Goal: Task Accomplishment & Management: Manage account settings

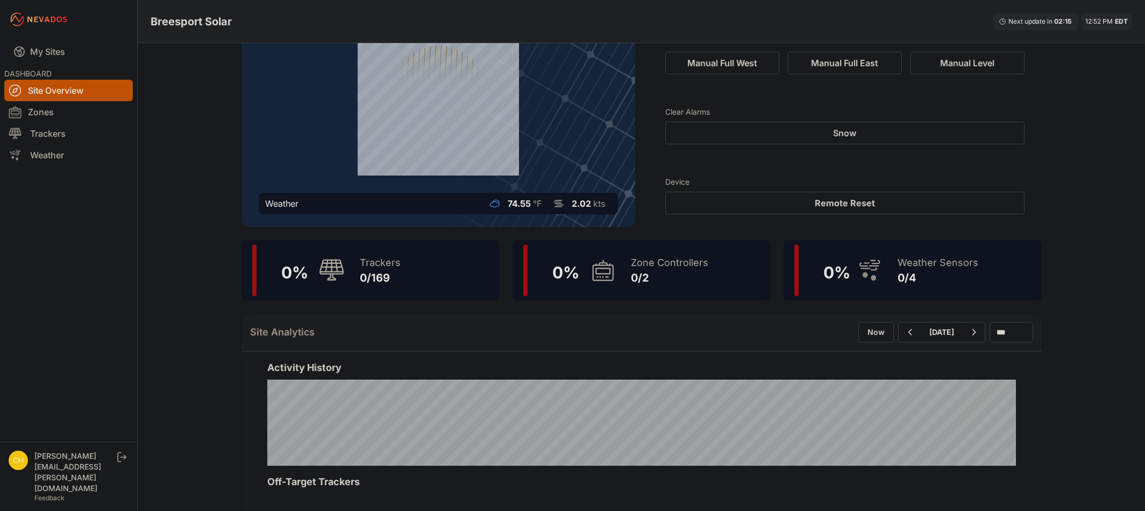
scroll to position [108, 0]
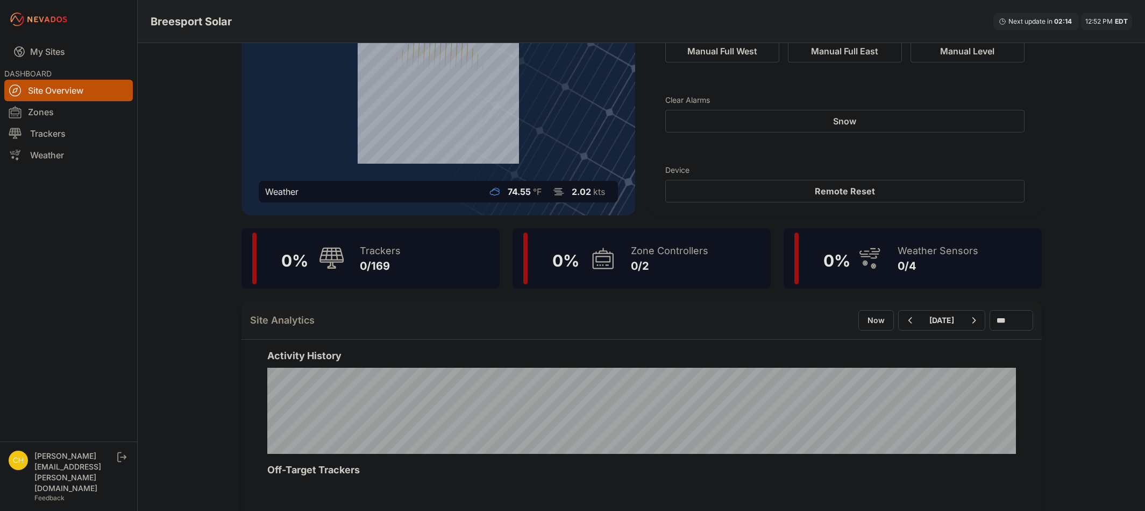
drag, startPoint x: 649, startPoint y: 260, endPoint x: 1132, endPoint y: 63, distance: 521.7
click at [649, 260] on div "0/2" at bounding box center [669, 265] width 77 height 15
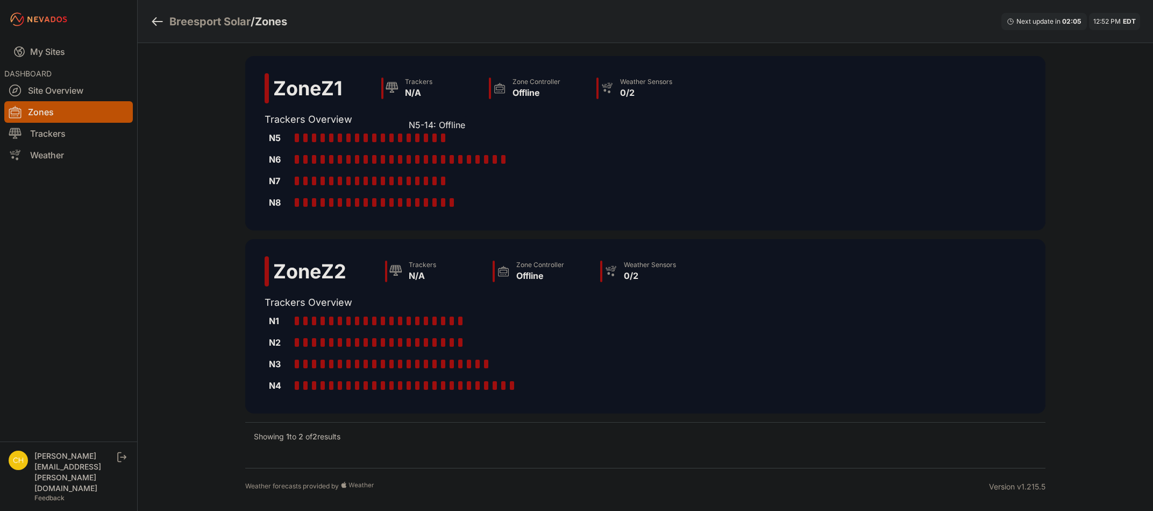
click at [410, 136] on div at bounding box center [409, 137] width 4 height 9
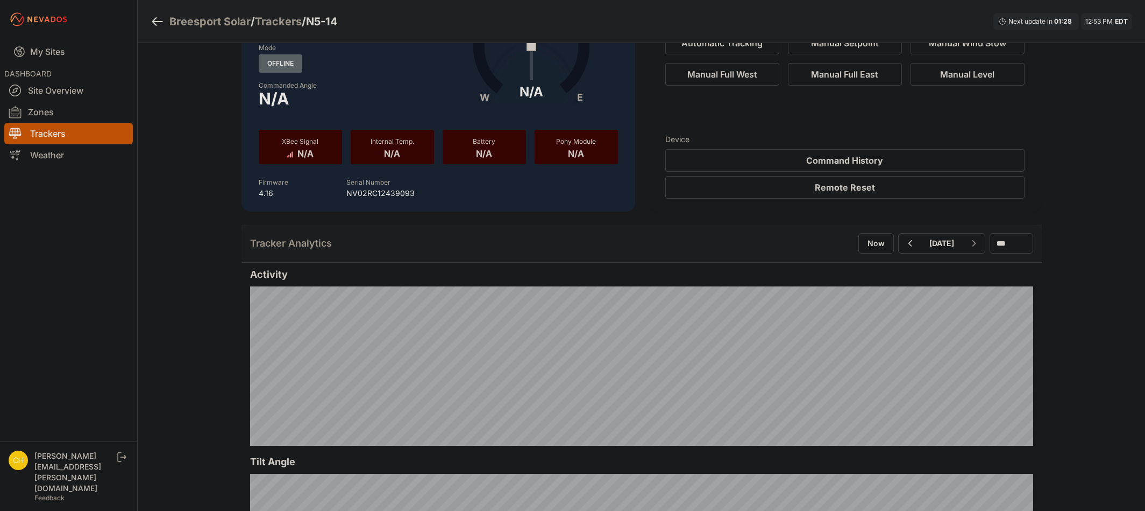
scroll to position [54, 0]
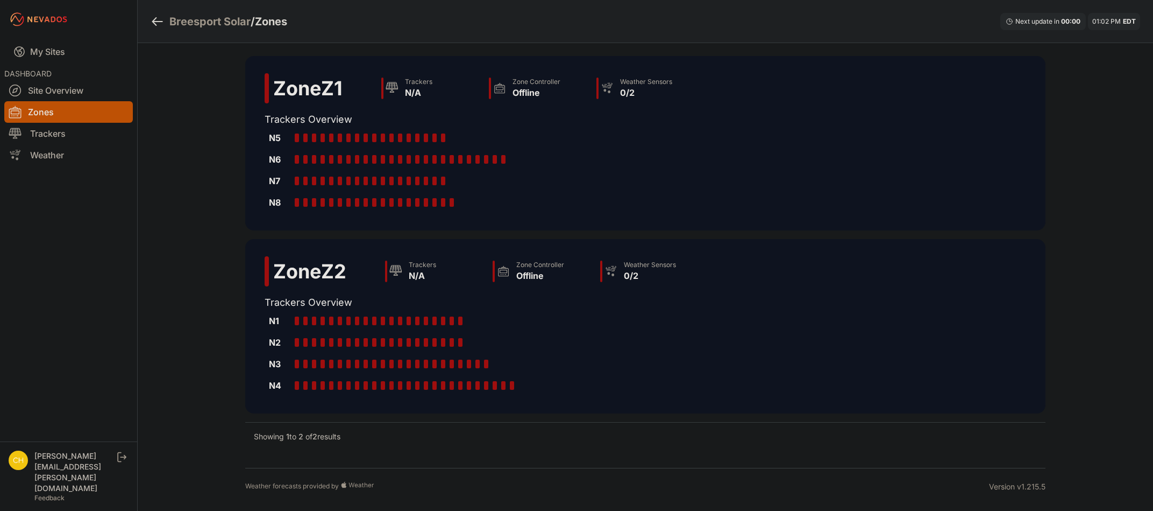
drag, startPoint x: 5, startPoint y: 343, endPoint x: 28, endPoint y: 325, distance: 28.7
click at [5, 342] on nav "My Sites DASHBOARD Site Overview Zones Trackers Weather" at bounding box center [68, 236] width 137 height 394
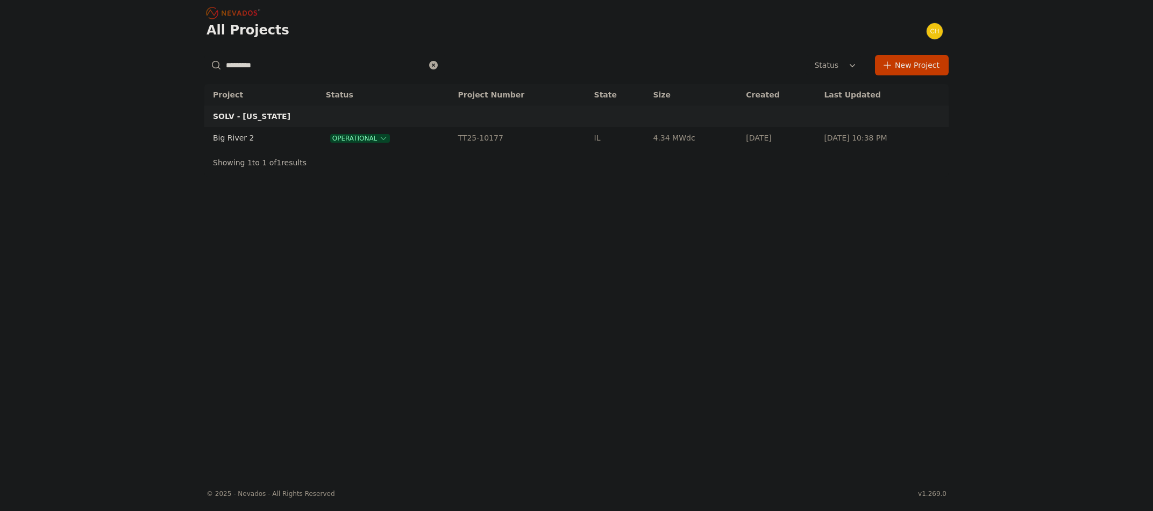
click at [323, 70] on input "*********" at bounding box center [324, 64] width 241 height 19
click at [434, 64] on icon at bounding box center [433, 65] width 11 height 11
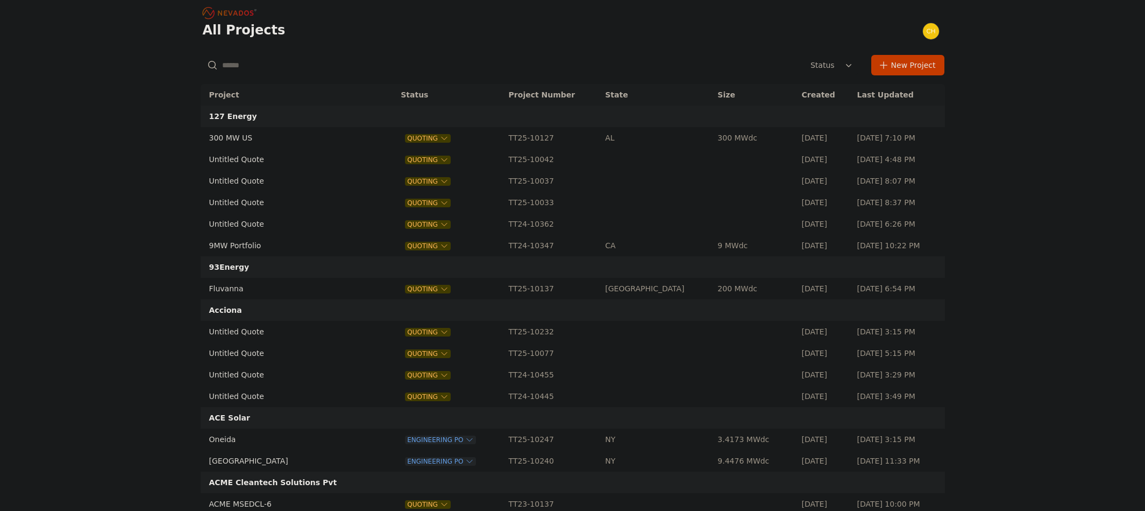
click at [412, 72] on input "text" at bounding box center [321, 64] width 241 height 19
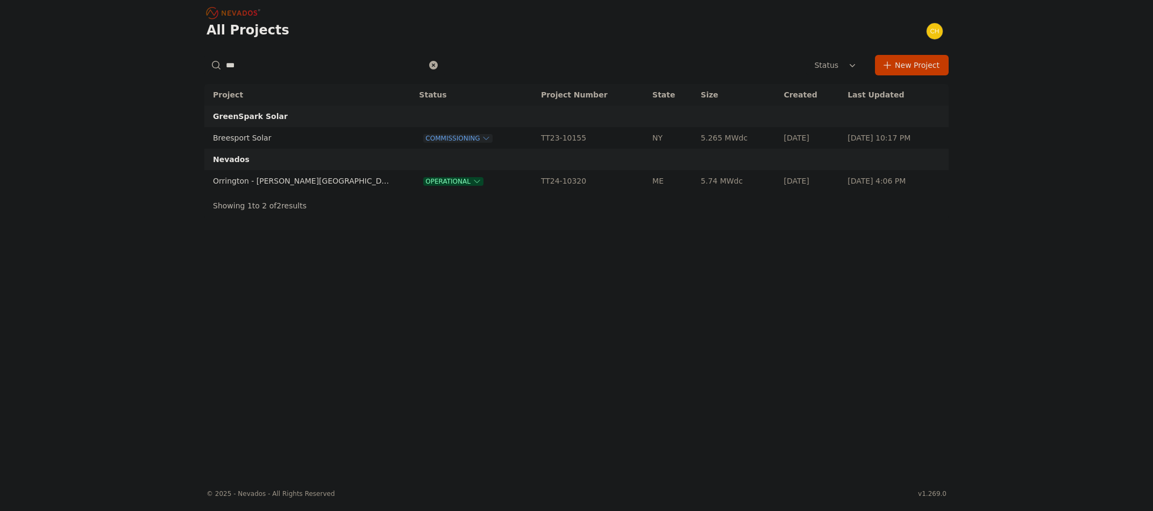
type input "***"
click at [298, 133] on td "Breesport Solar" at bounding box center [301, 138] width 194 height 22
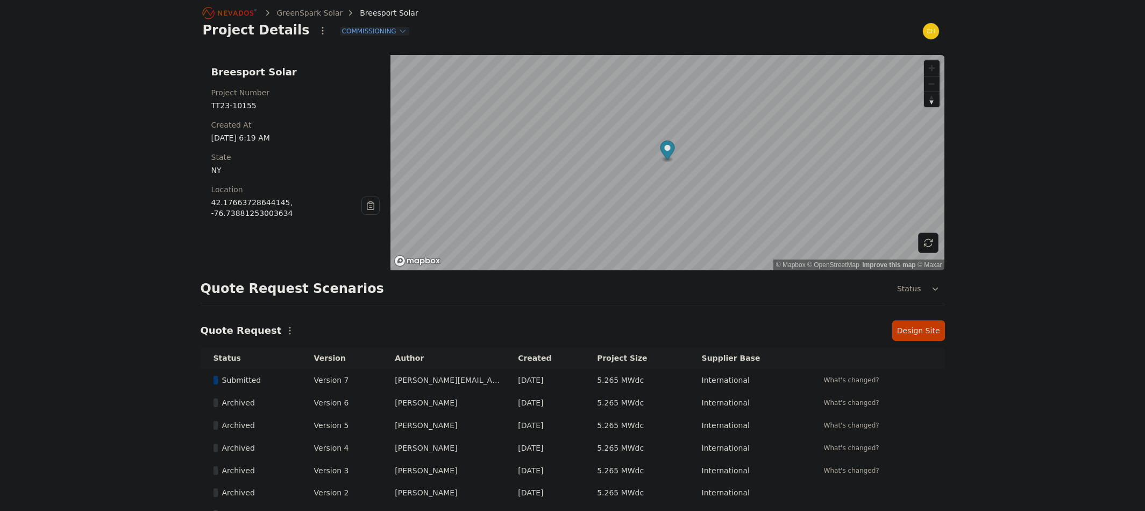
click at [936, 320] on link "Design Site" at bounding box center [919, 330] width 53 height 20
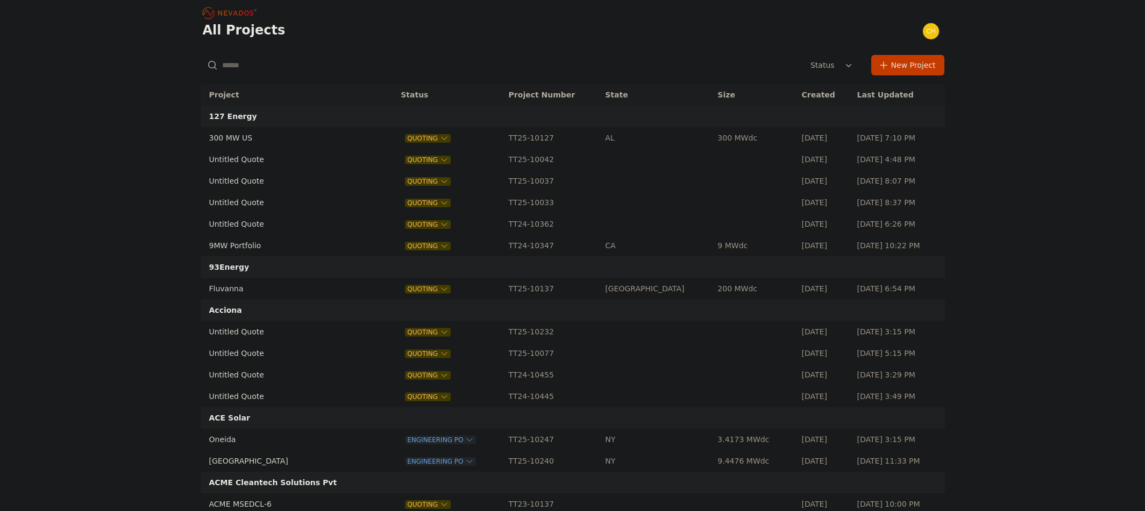
click at [307, 62] on input "text" at bounding box center [321, 64] width 241 height 19
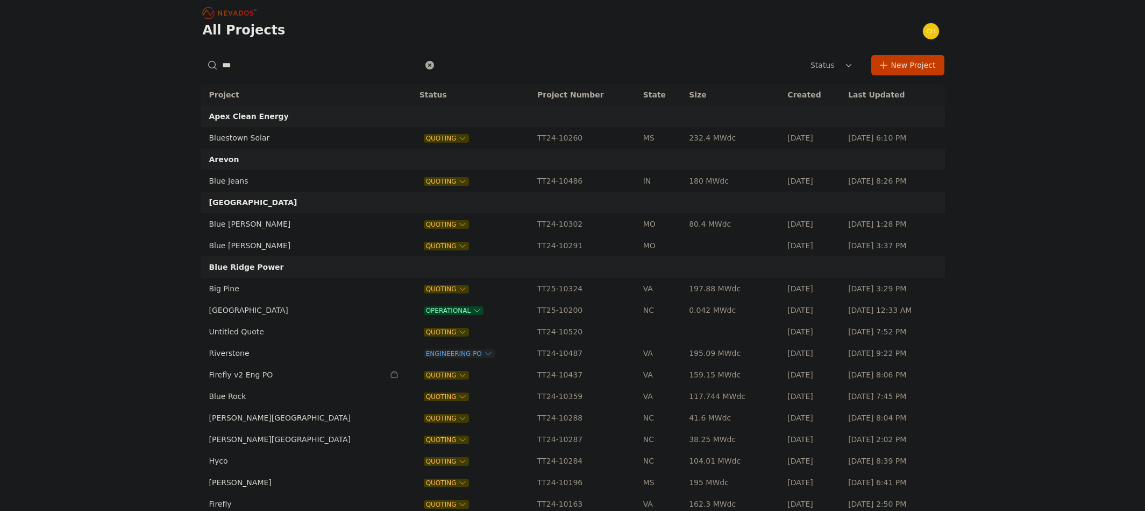
click at [264, 63] on input "***" at bounding box center [321, 64] width 241 height 19
type input "********"
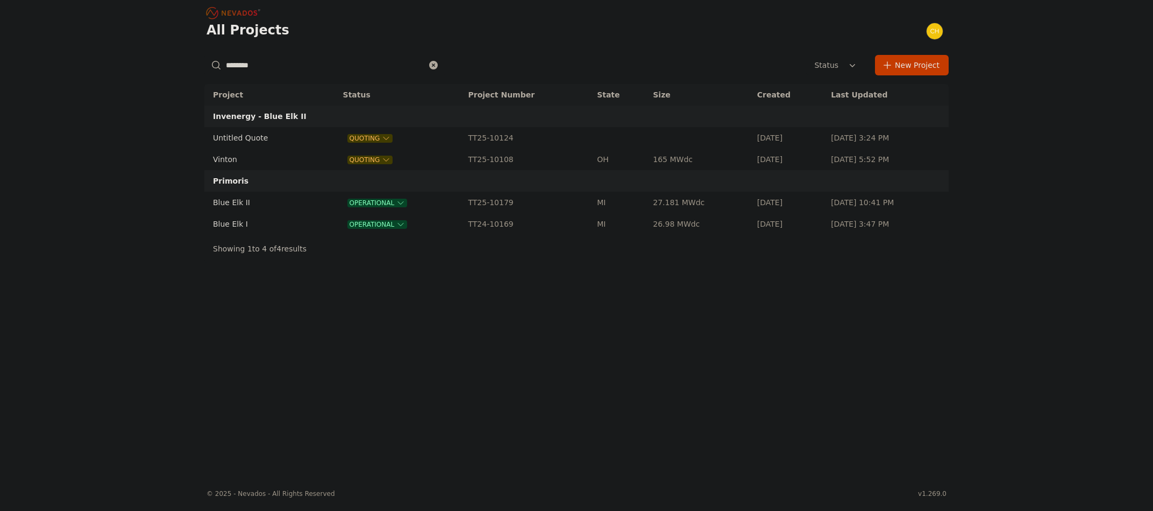
click at [235, 200] on td "Blue Elk II" at bounding box center [261, 203] width 115 height 22
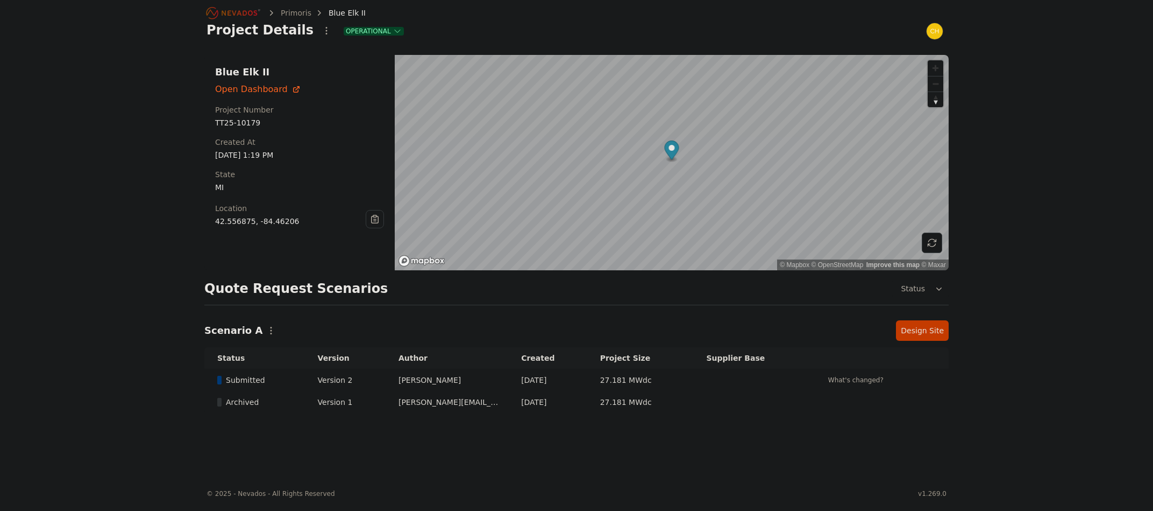
click at [907, 330] on link "Design Site" at bounding box center [922, 330] width 53 height 20
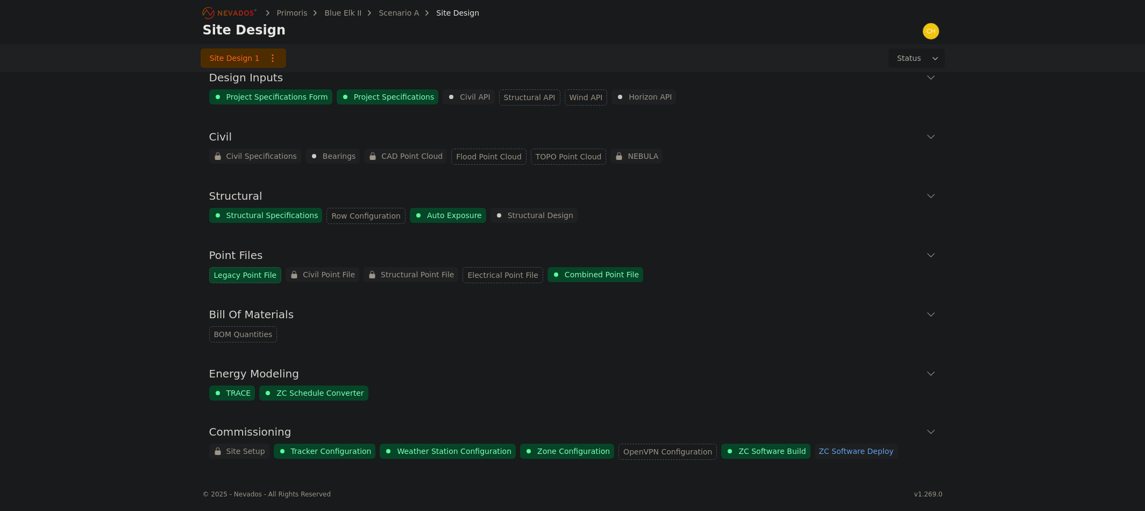
scroll to position [16, 0]
click at [931, 429] on icon at bounding box center [931, 431] width 11 height 11
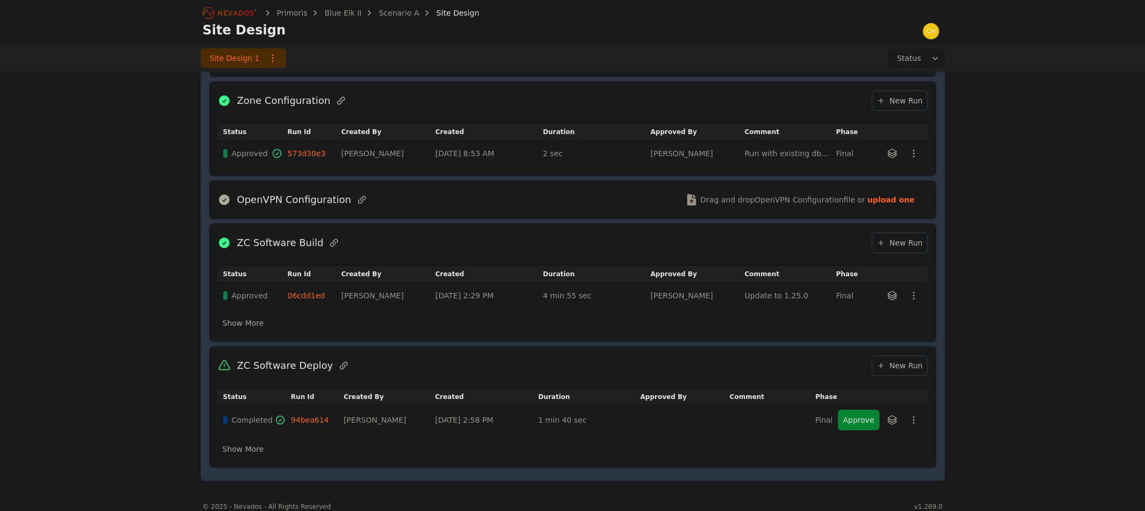
scroll to position [712, 0]
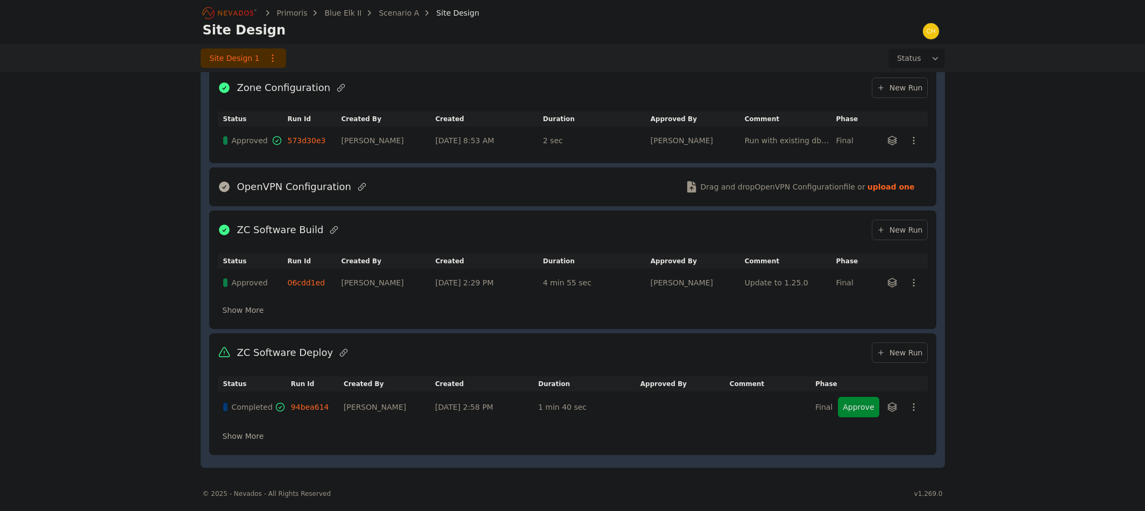
click at [847, 407] on button "Approve" at bounding box center [858, 407] width 41 height 20
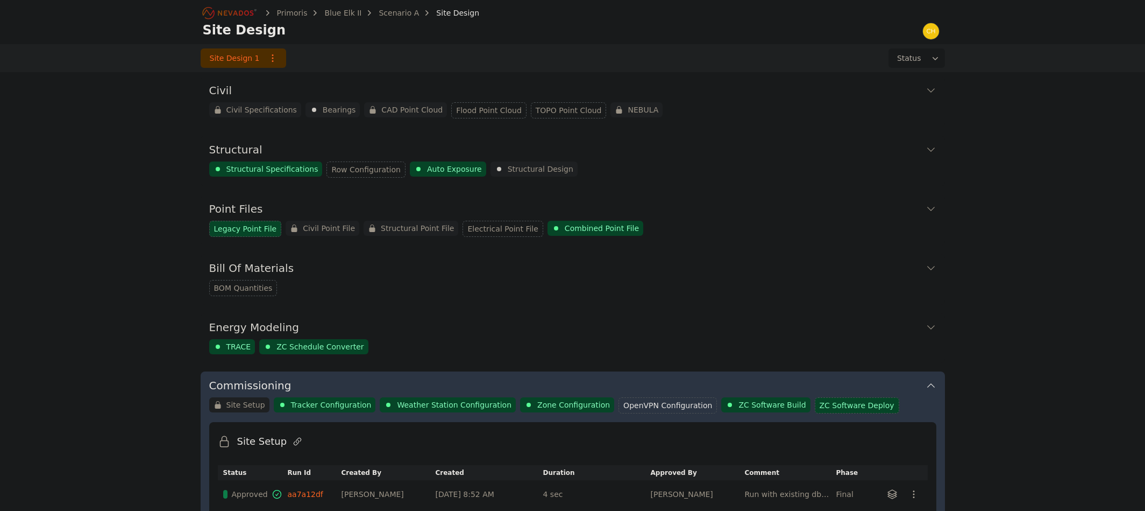
scroll to position [0, 0]
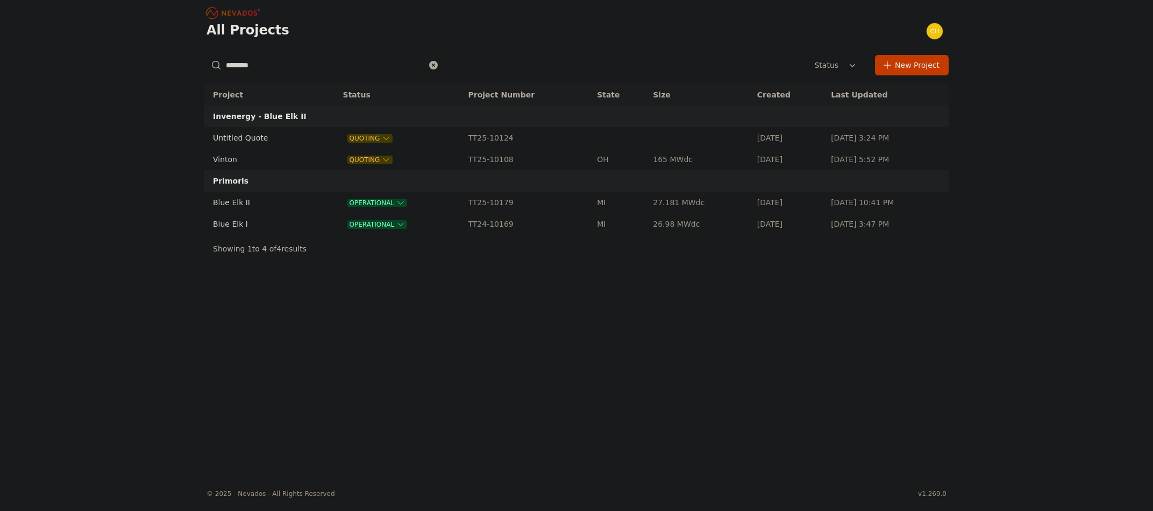
drag, startPoint x: 297, startPoint y: 65, endPoint x: 230, endPoint y: 64, distance: 66.7
click at [230, 64] on input "********" at bounding box center [324, 64] width 241 height 19
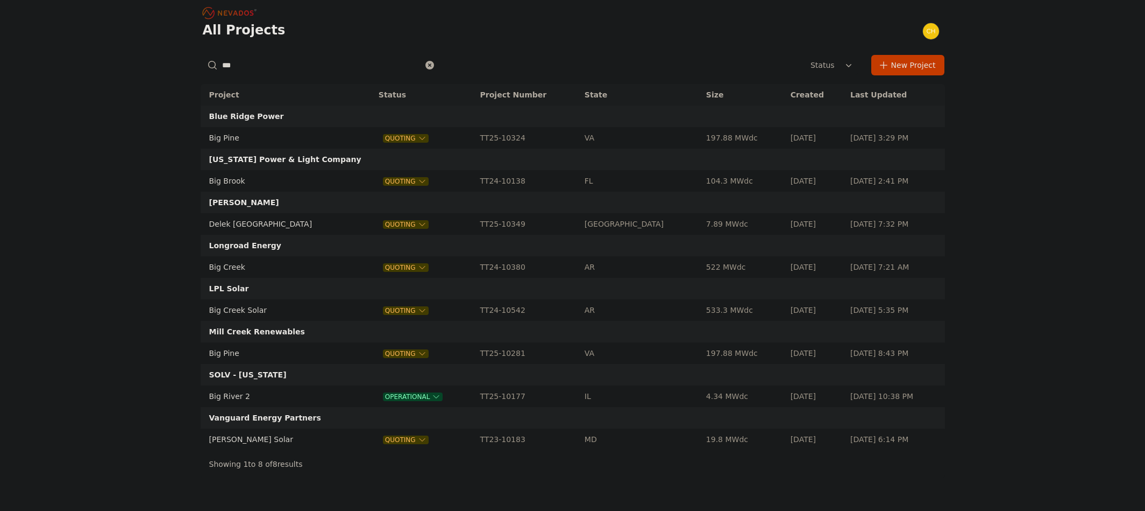
type input "***"
click at [296, 393] on td "Big River 2" at bounding box center [280, 396] width 158 height 22
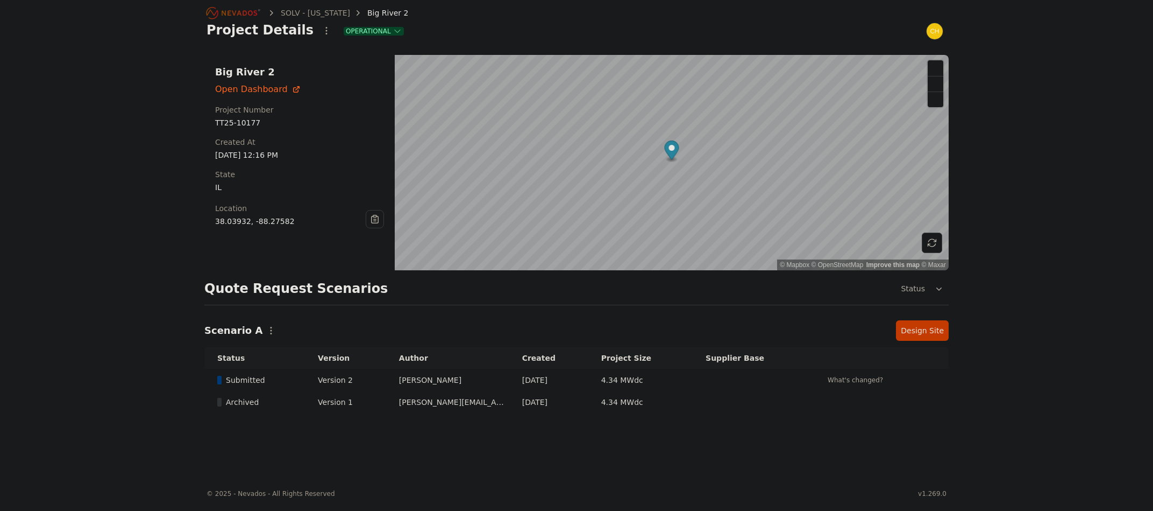
click at [924, 331] on link "Design Site" at bounding box center [922, 330] width 53 height 20
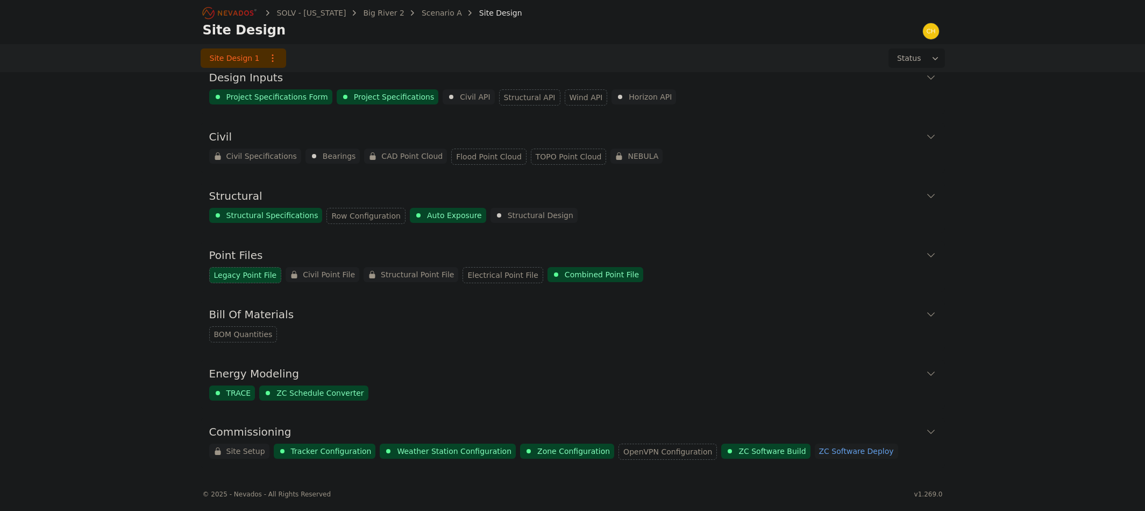
scroll to position [16, 0]
click at [930, 429] on icon at bounding box center [931, 431] width 11 height 11
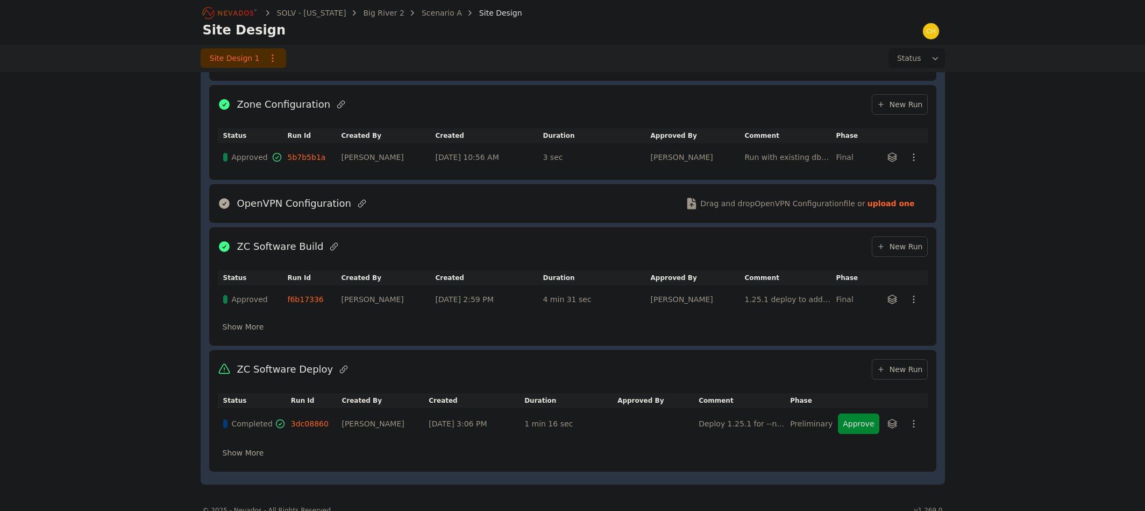
scroll to position [735, 0]
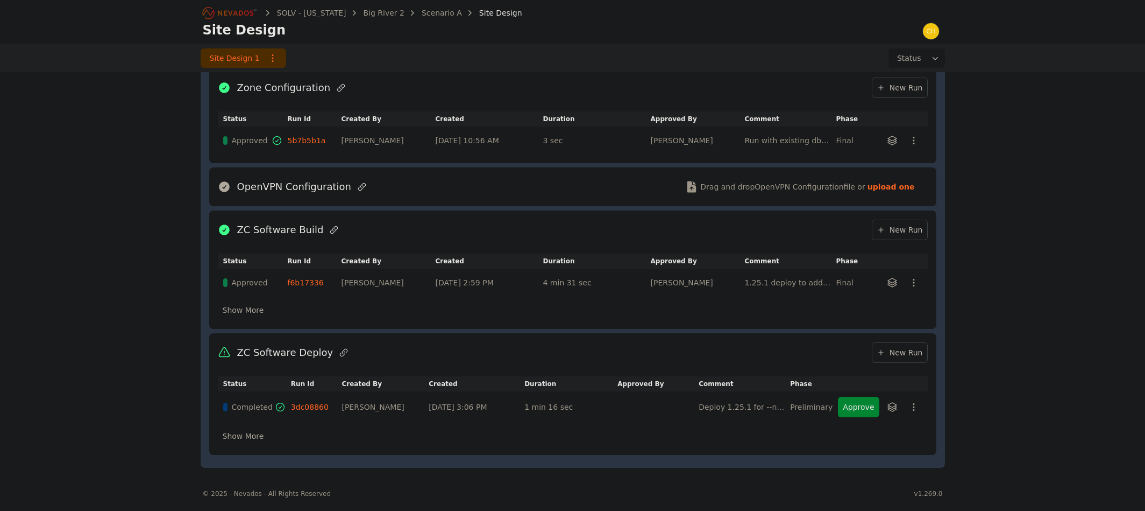
click at [855, 405] on button "Approve" at bounding box center [858, 407] width 41 height 20
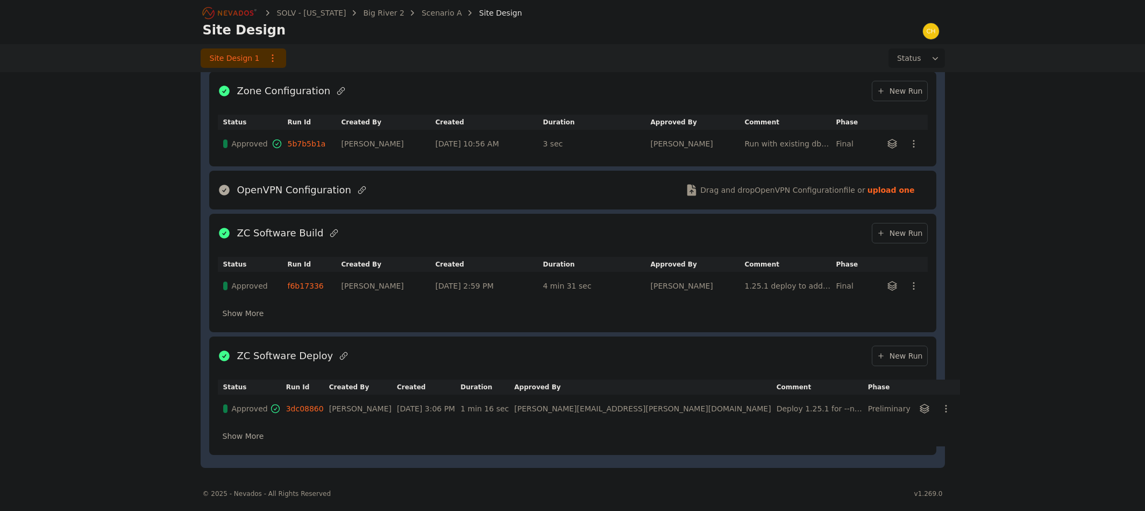
scroll to position [732, 0]
click at [242, 13] on icon "Breadcrumb" at bounding box center [230, 12] width 59 height 17
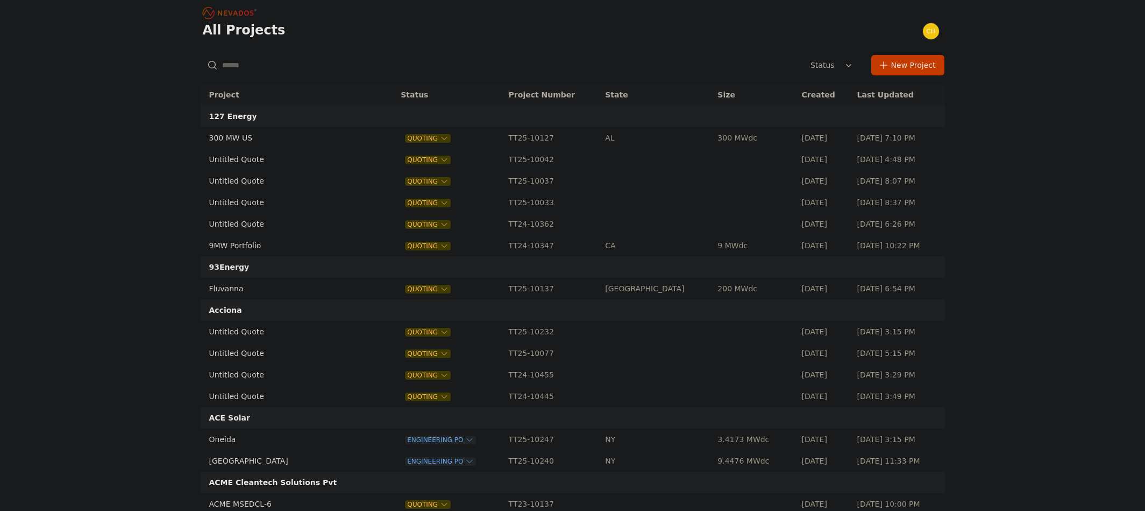
click at [289, 65] on input "text" at bounding box center [321, 64] width 241 height 19
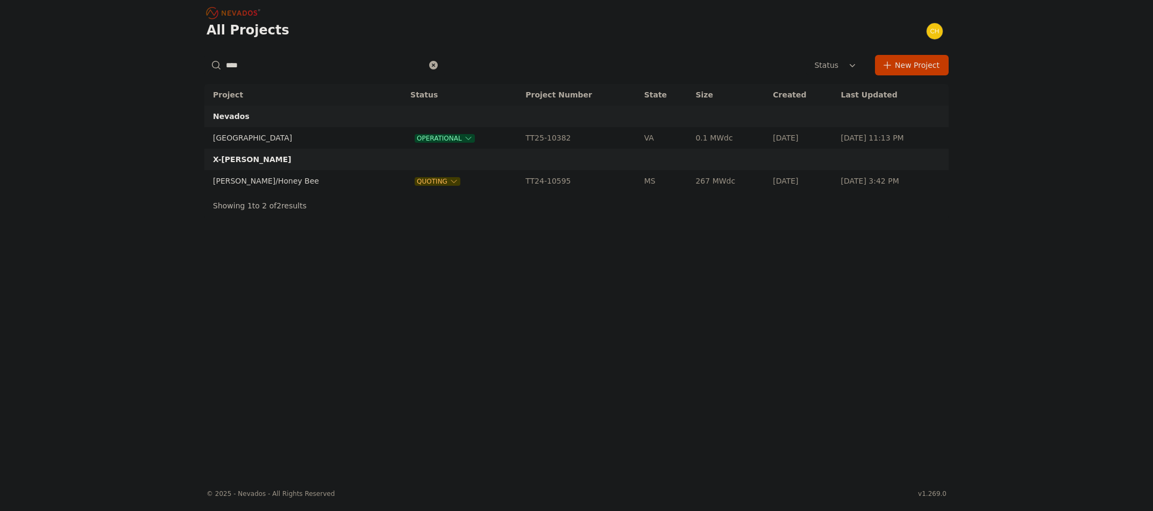
type input "****"
click at [233, 132] on td "Preston Hills" at bounding box center [296, 138] width 184 height 22
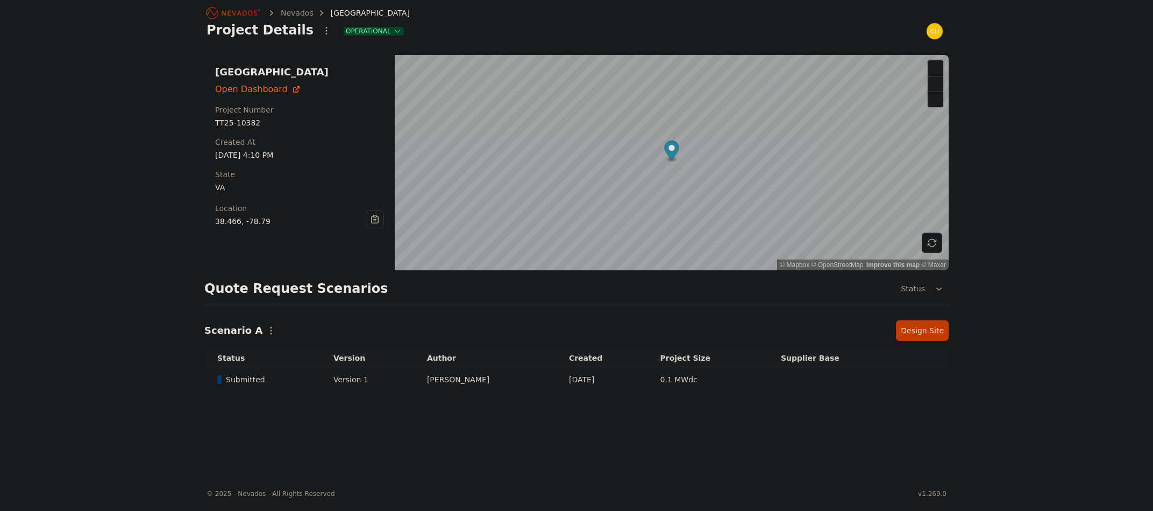
click at [924, 330] on link "Design Site" at bounding box center [922, 330] width 53 height 20
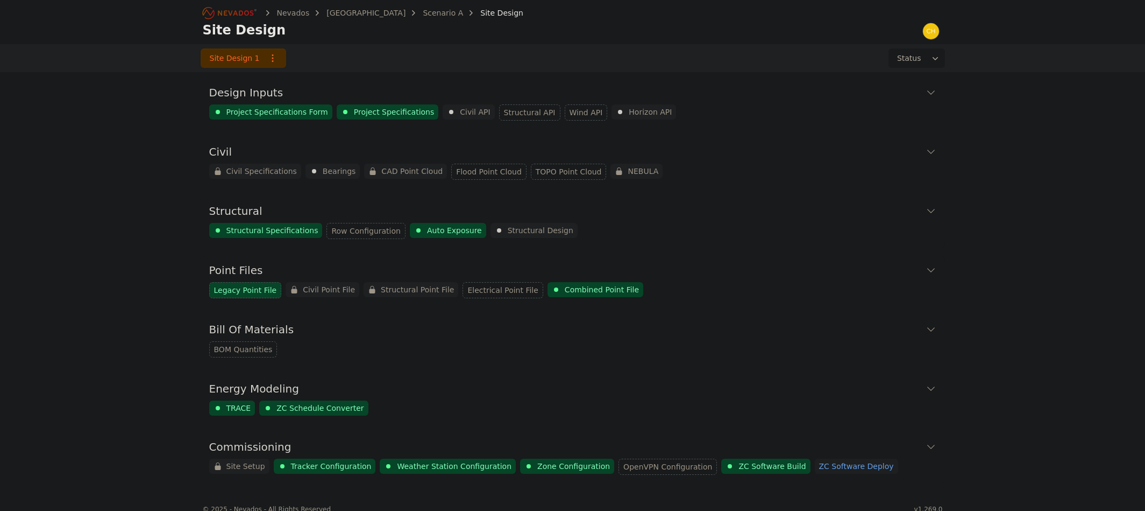
click at [928, 444] on icon at bounding box center [931, 446] width 11 height 11
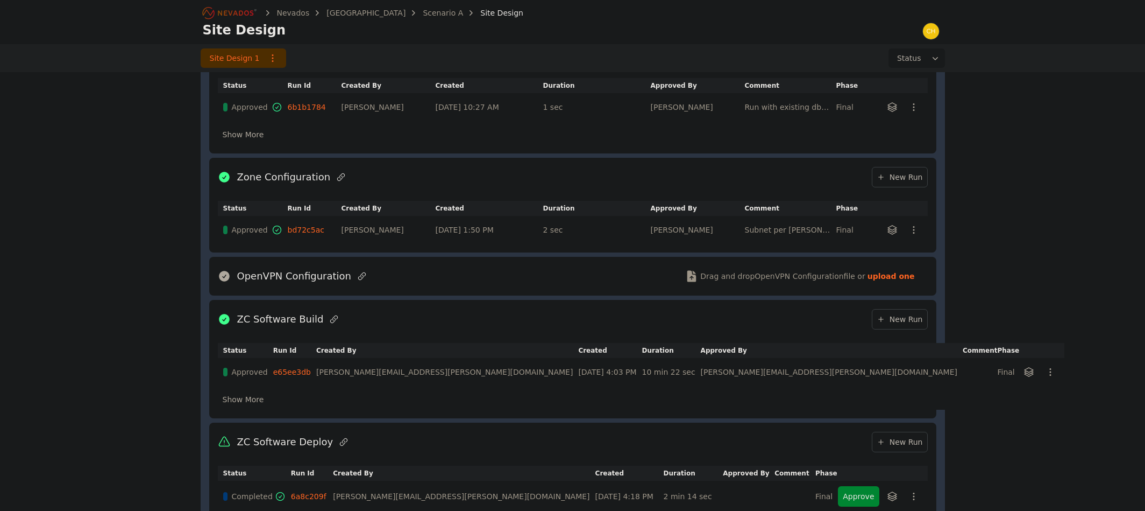
scroll to position [759, 0]
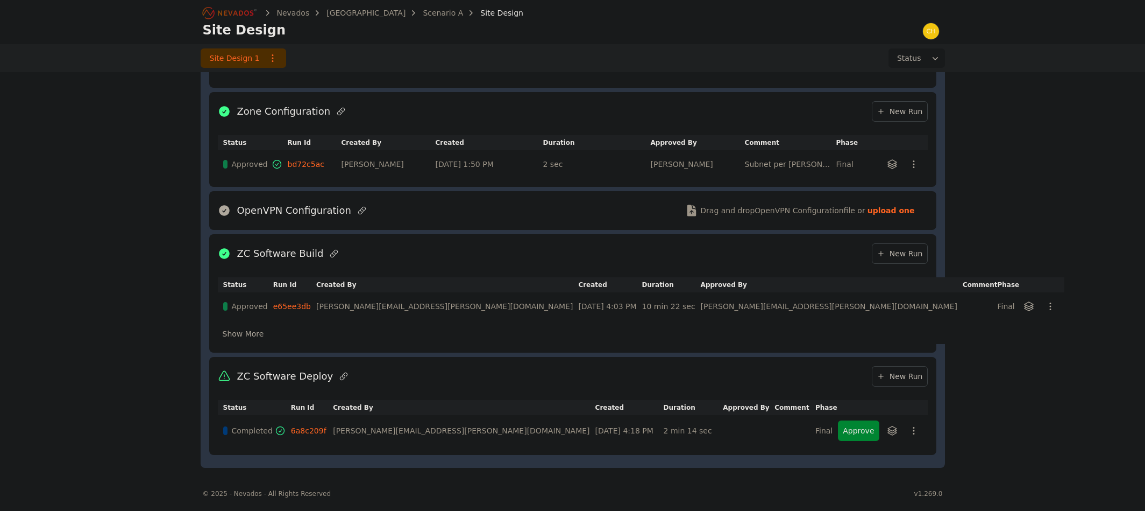
click at [864, 435] on button "Approve" at bounding box center [858, 430] width 41 height 20
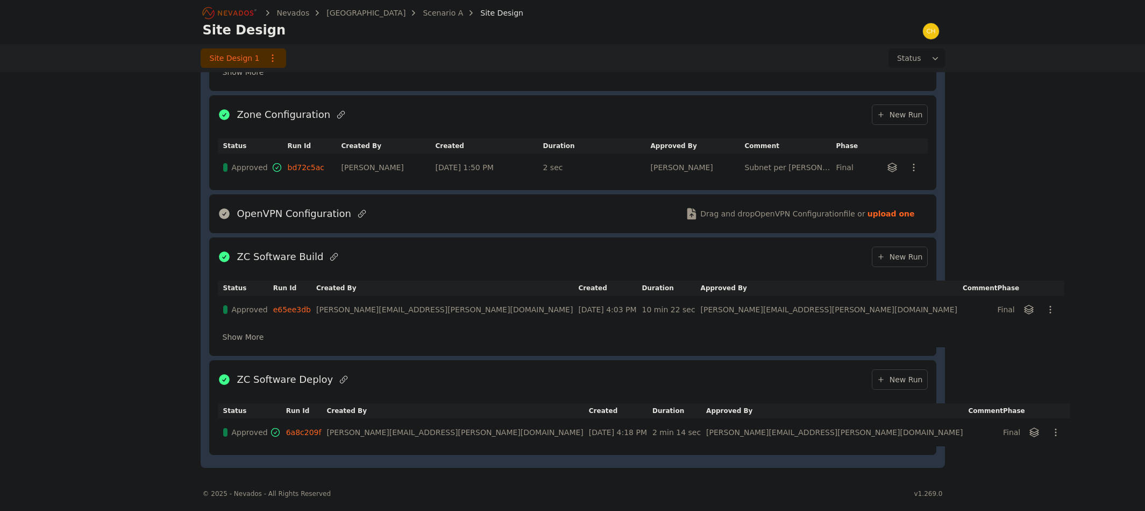
click at [245, 18] on icon "Breadcrumb" at bounding box center [230, 12] width 59 height 17
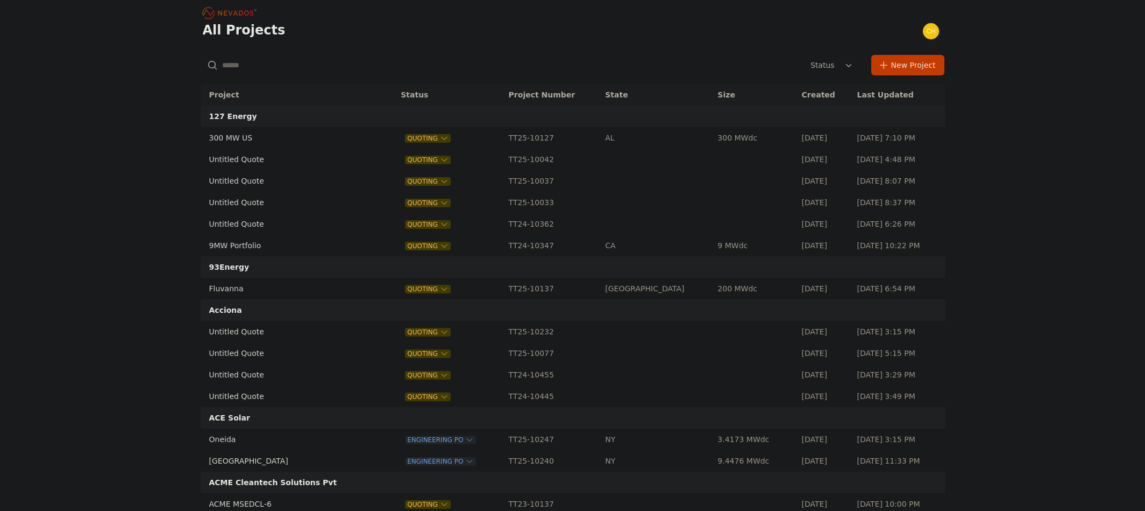
click at [268, 69] on input "text" at bounding box center [321, 64] width 241 height 19
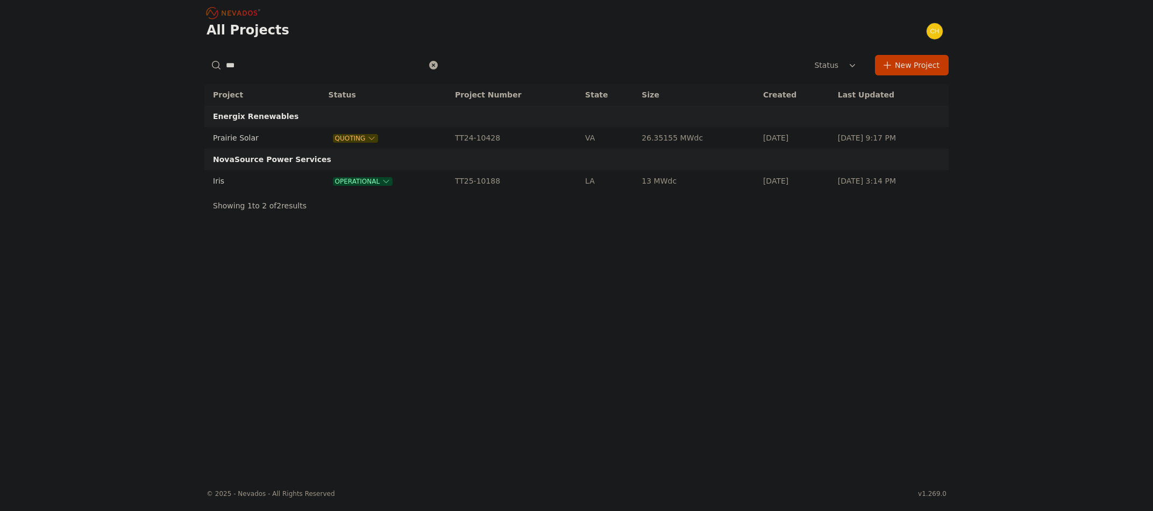
type input "***"
click at [240, 180] on td "Iris" at bounding box center [254, 181] width 101 height 22
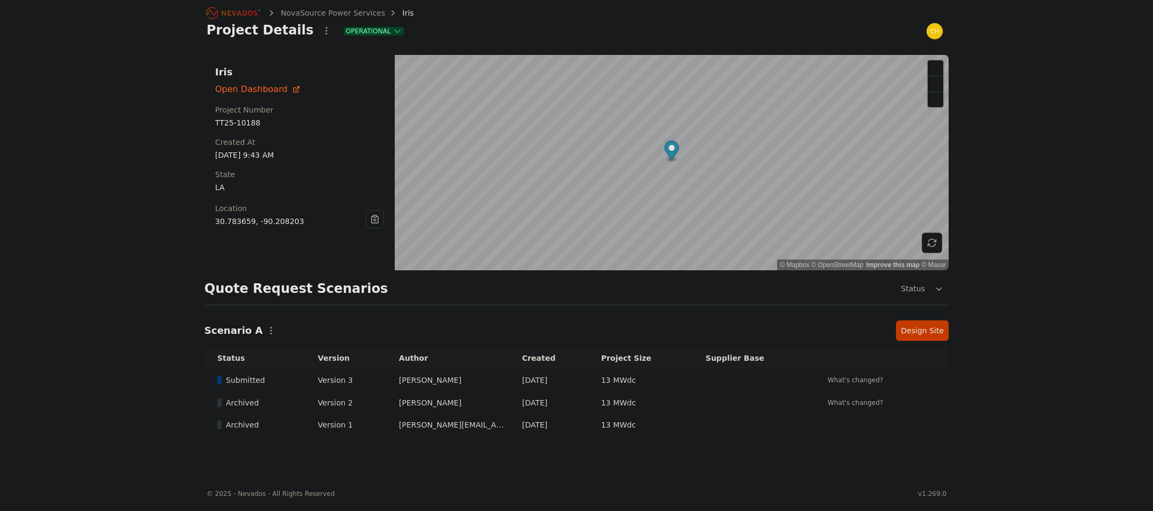
click at [943, 327] on link "Design Site" at bounding box center [922, 330] width 53 height 20
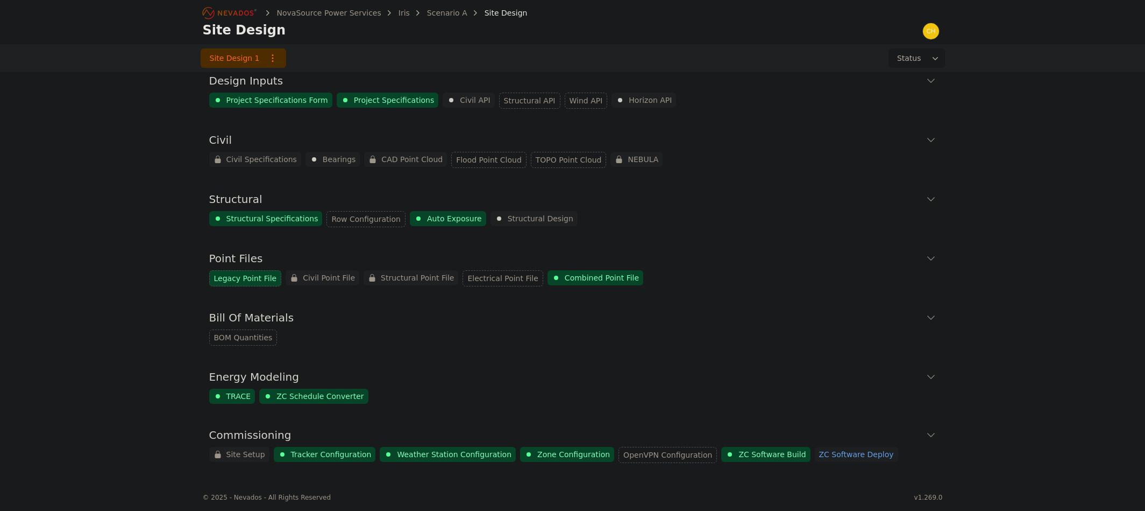
scroll to position [16, 0]
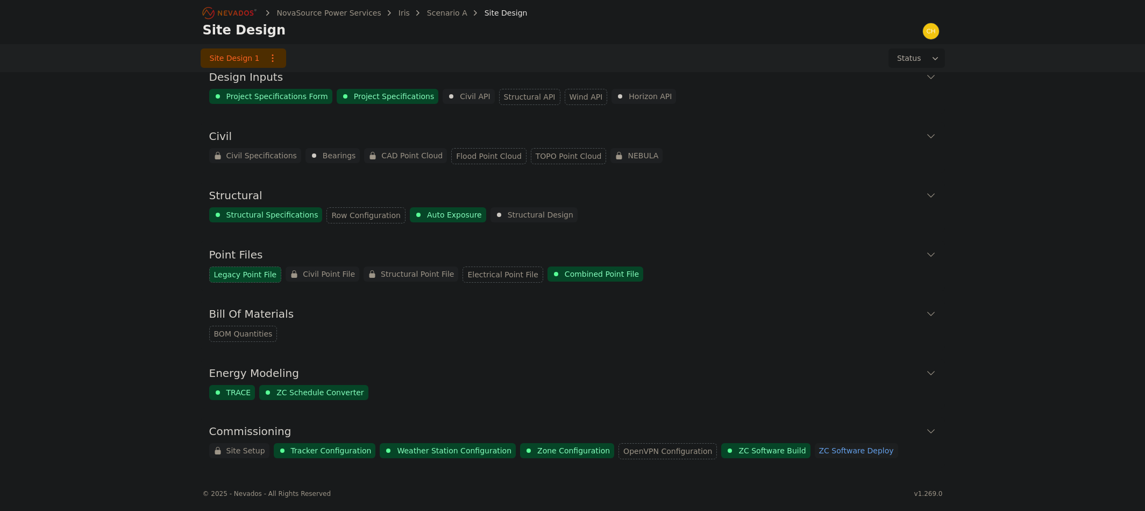
click at [925, 431] on button "Commissioning" at bounding box center [572, 430] width 727 height 26
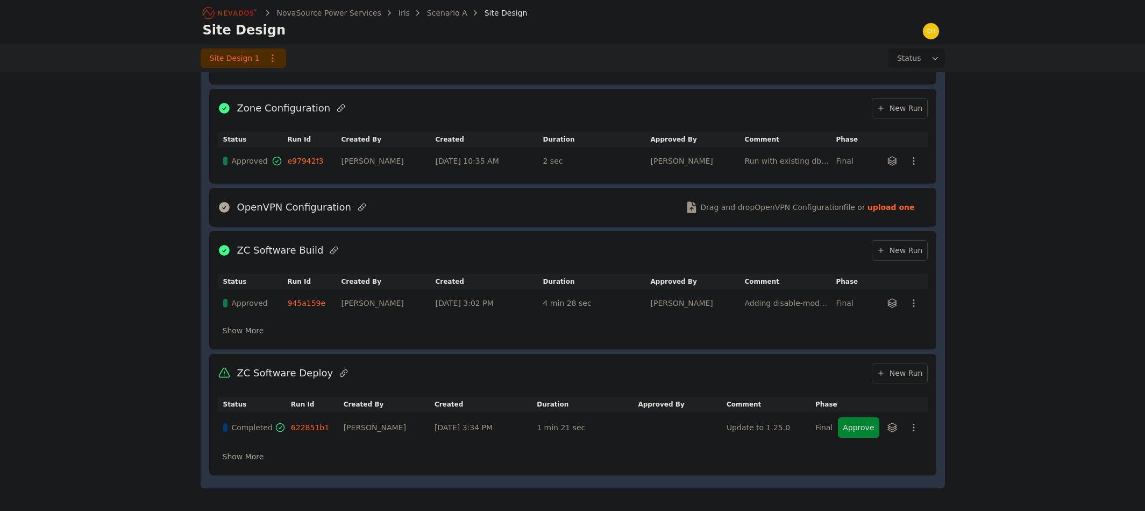
scroll to position [712, 0]
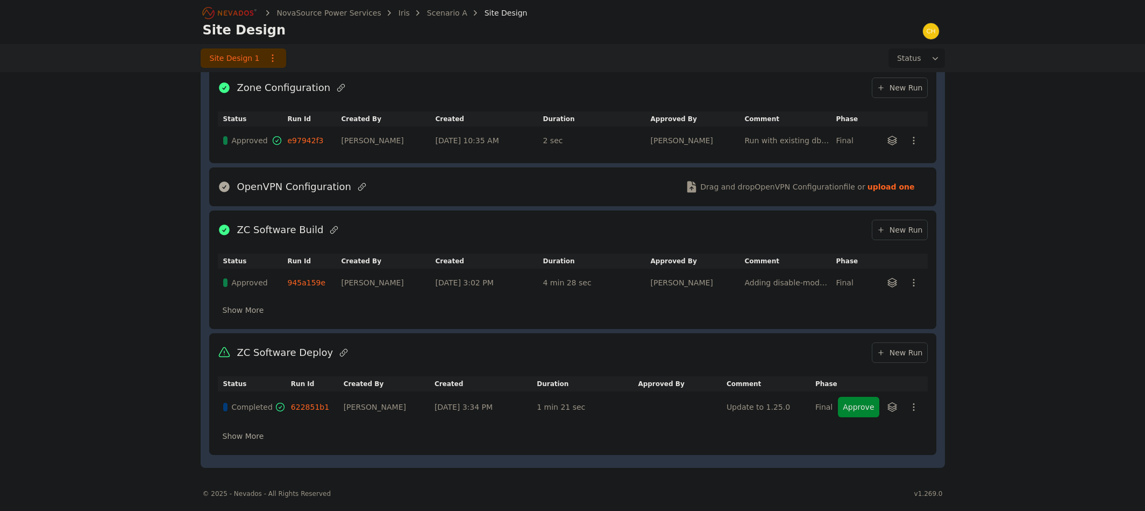
click at [858, 408] on button "Approve" at bounding box center [858, 407] width 41 height 20
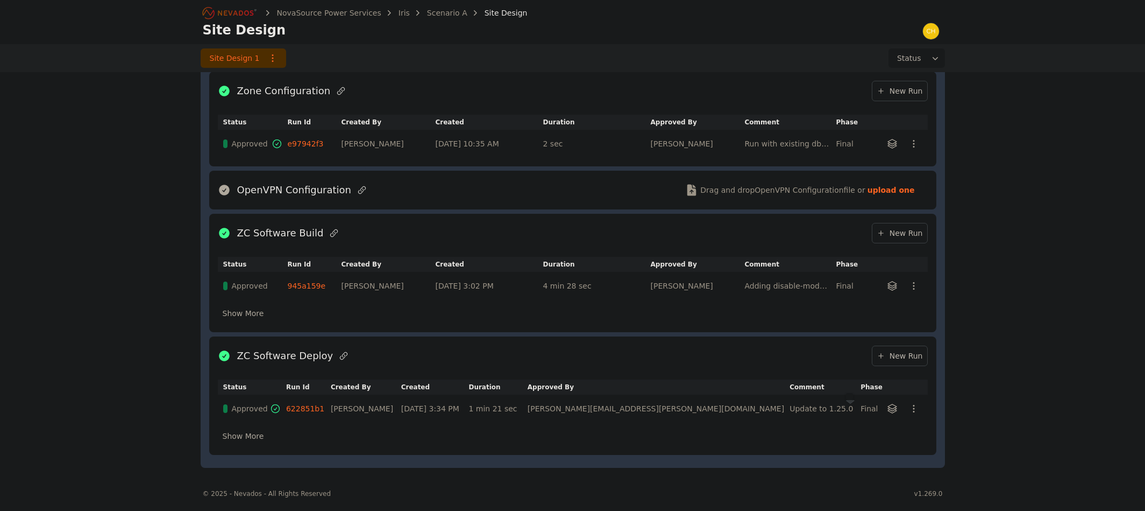
scroll to position [709, 0]
click at [239, 17] on icon "Breadcrumb" at bounding box center [230, 12] width 59 height 17
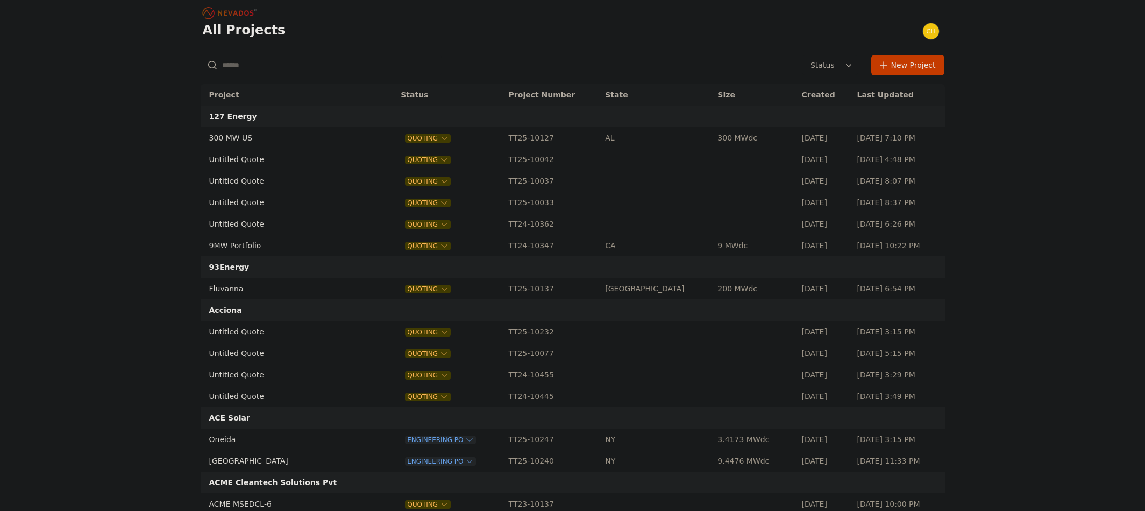
click at [264, 63] on input "text" at bounding box center [321, 64] width 241 height 19
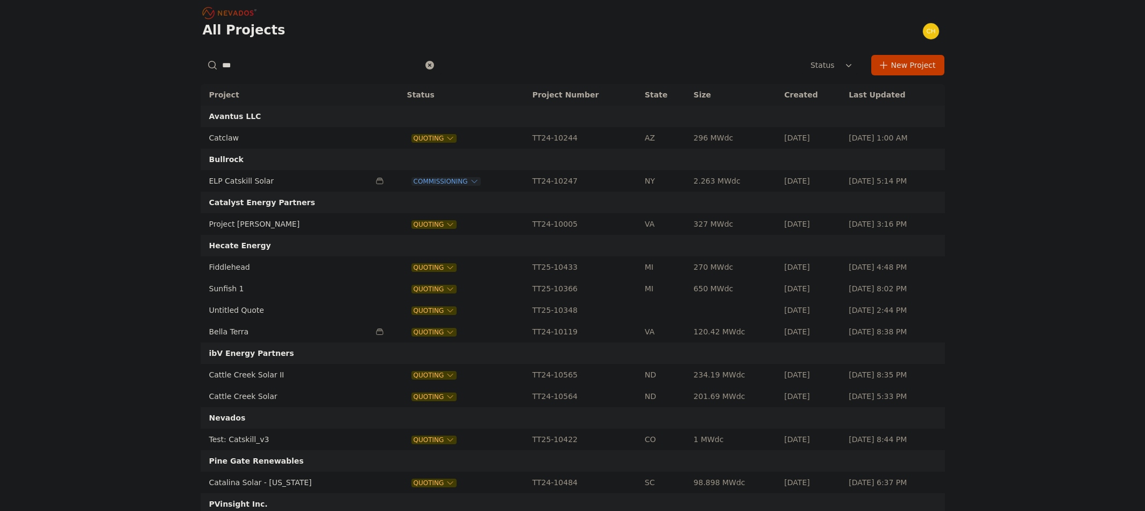
type input "***"
click at [228, 185] on td "ELP Catskill Solar" at bounding box center [286, 181] width 170 height 22
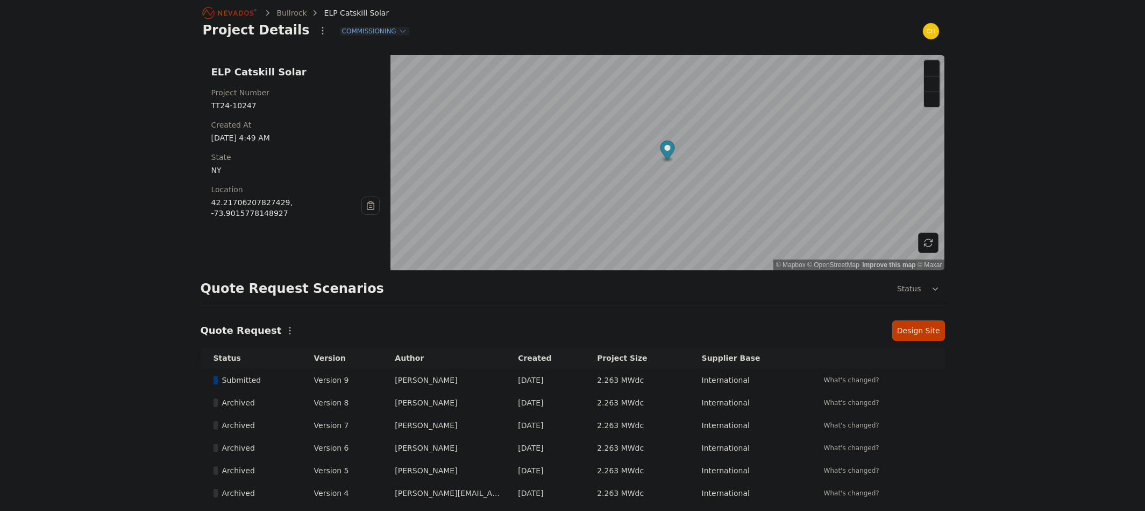
click at [928, 337] on link "Design Site" at bounding box center [919, 330] width 53 height 20
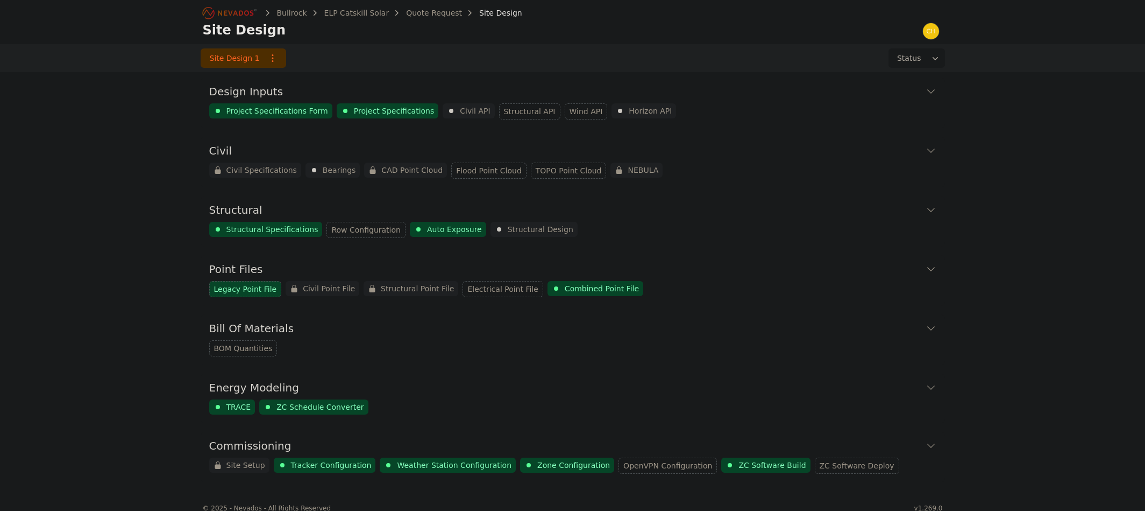
scroll to position [16, 0]
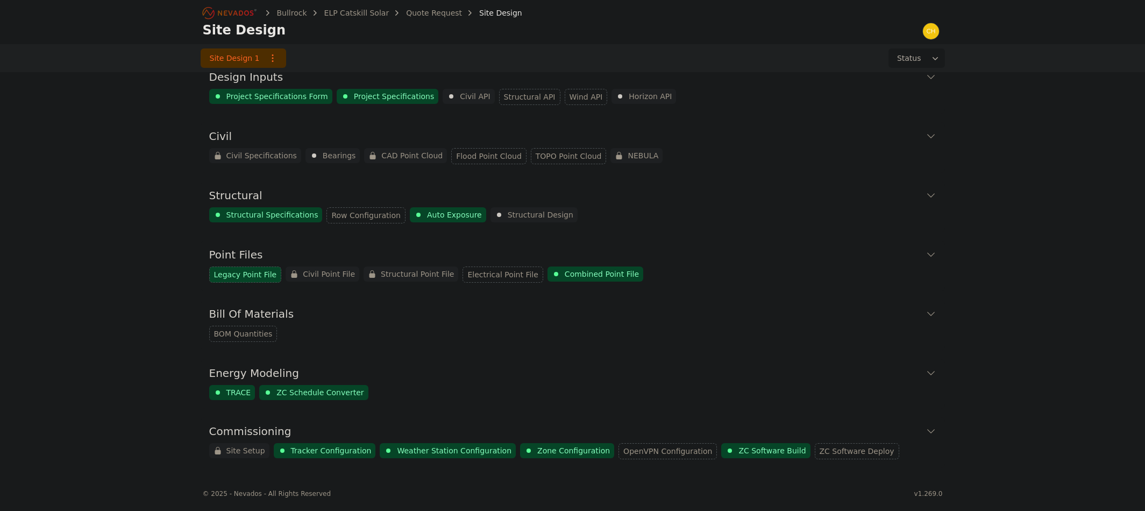
click at [928, 430] on icon at bounding box center [931, 431] width 11 height 11
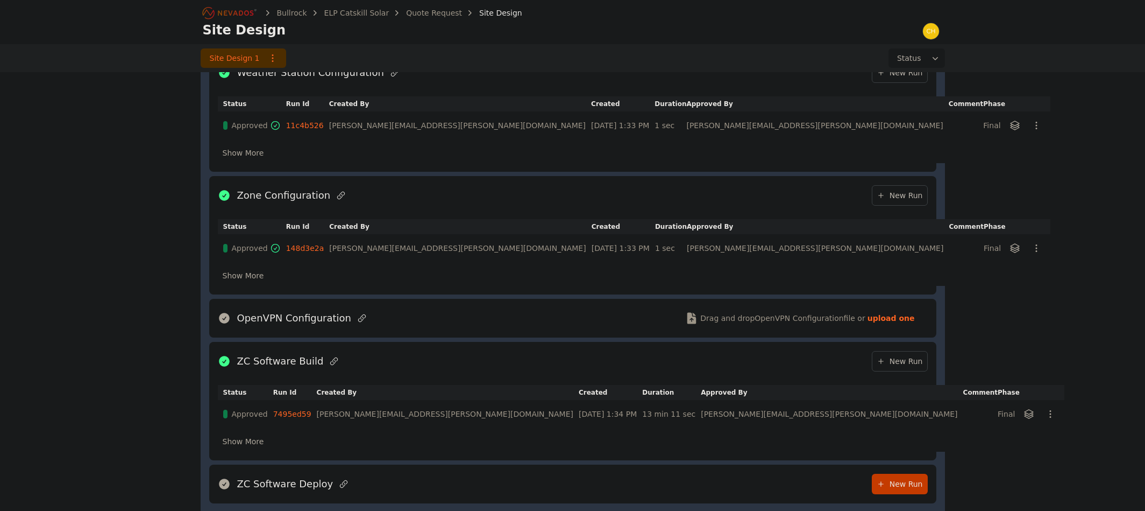
scroll to position [724, 0]
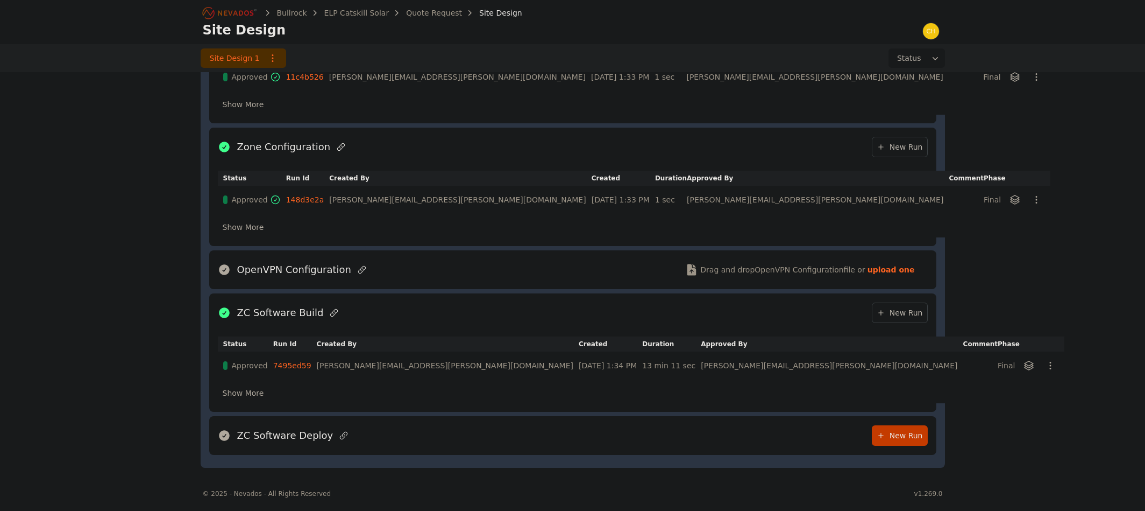
click at [251, 13] on icon "Breadcrumb" at bounding box center [236, 12] width 36 height 5
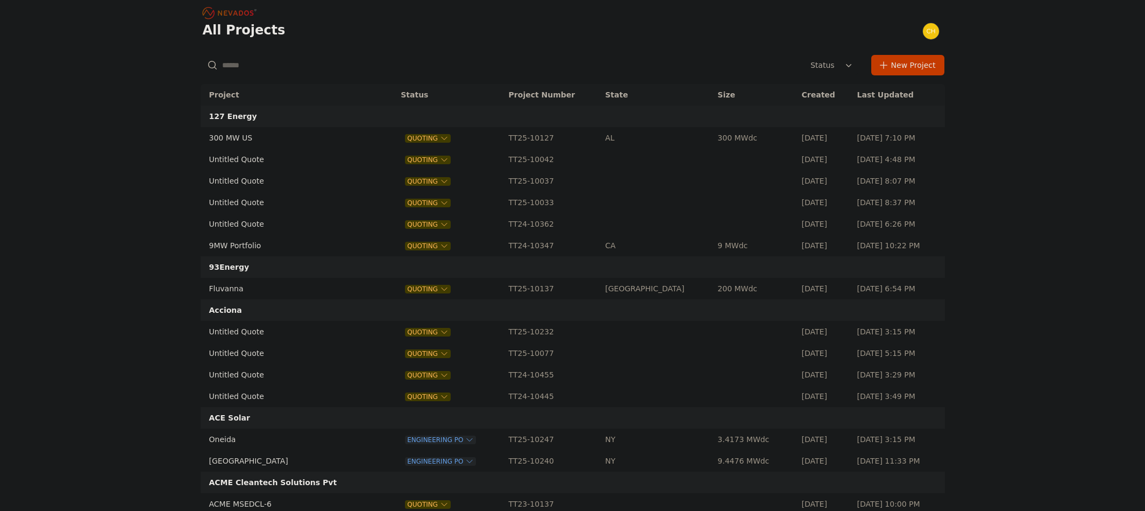
click at [299, 71] on input "text" at bounding box center [321, 64] width 241 height 19
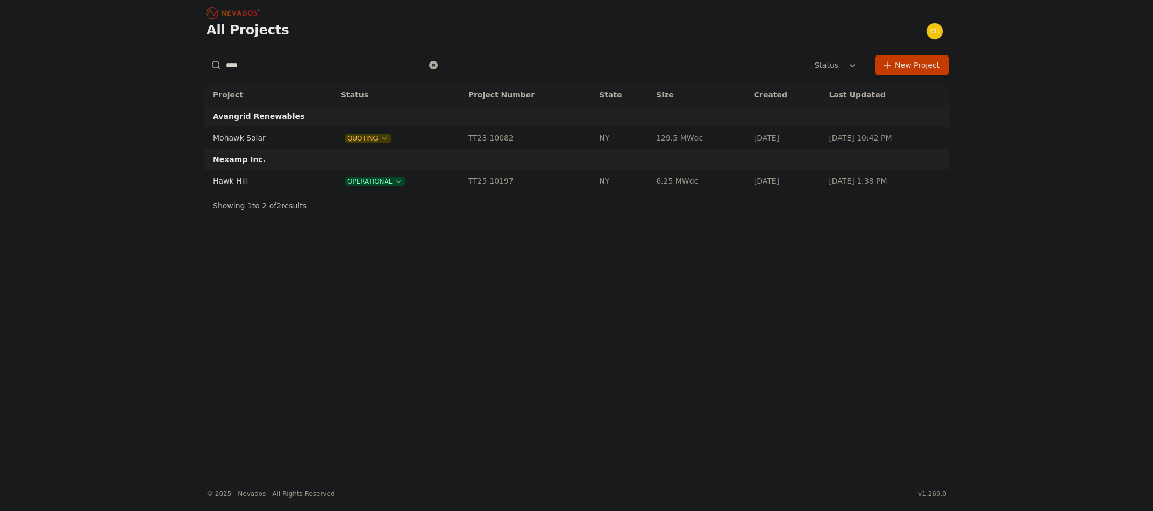
type input "****"
click at [230, 180] on td "Hawk Hill" at bounding box center [260, 181] width 113 height 22
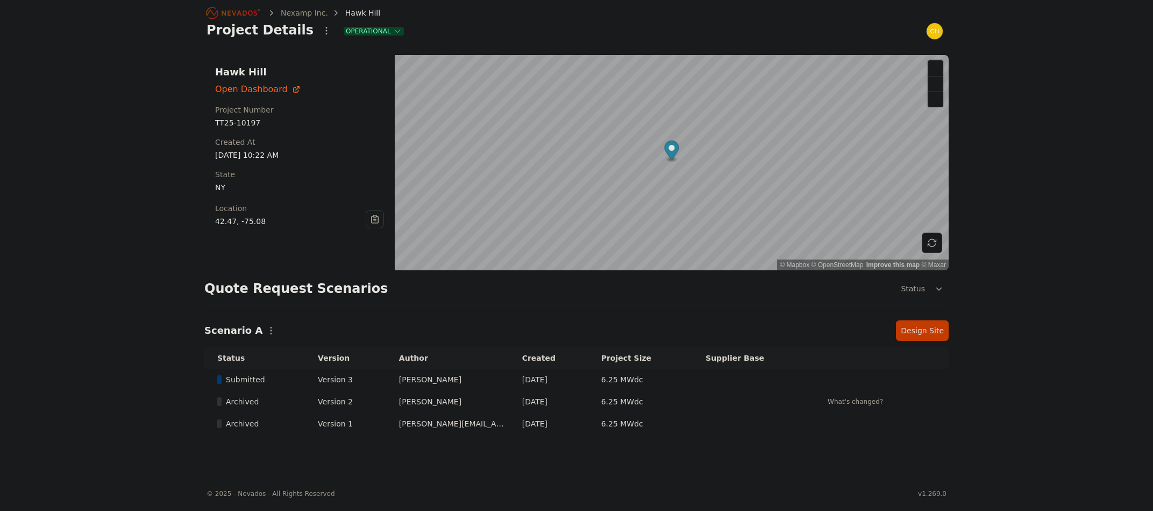
click at [917, 329] on link "Design Site" at bounding box center [922, 330] width 53 height 20
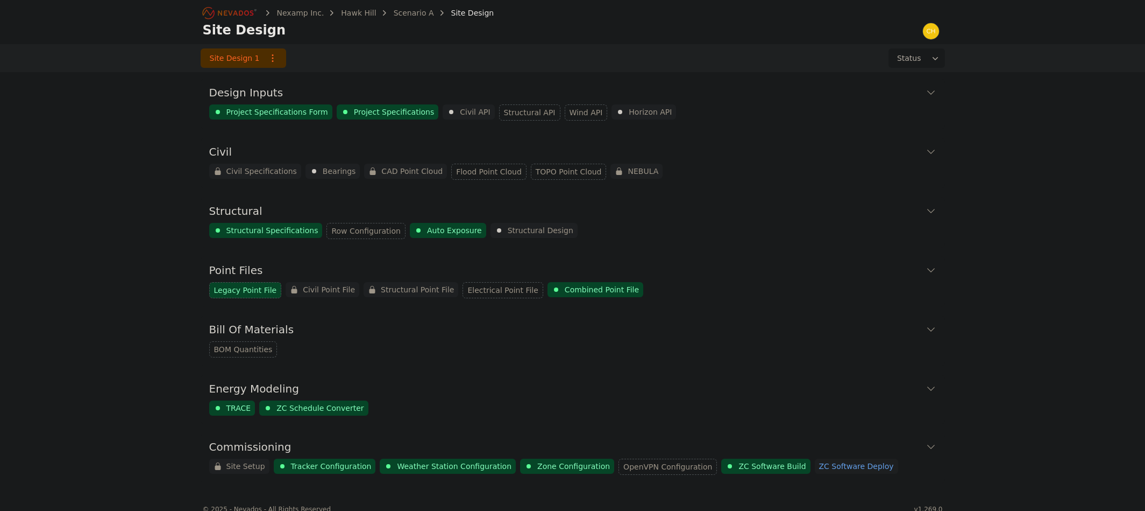
click at [931, 448] on icon at bounding box center [932, 446] width 8 height 4
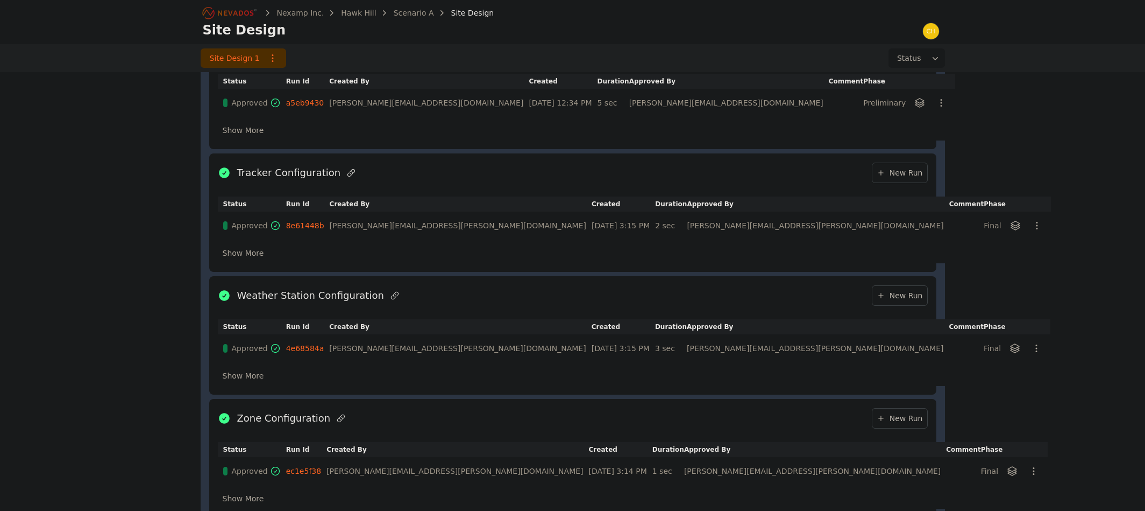
scroll to position [806, 0]
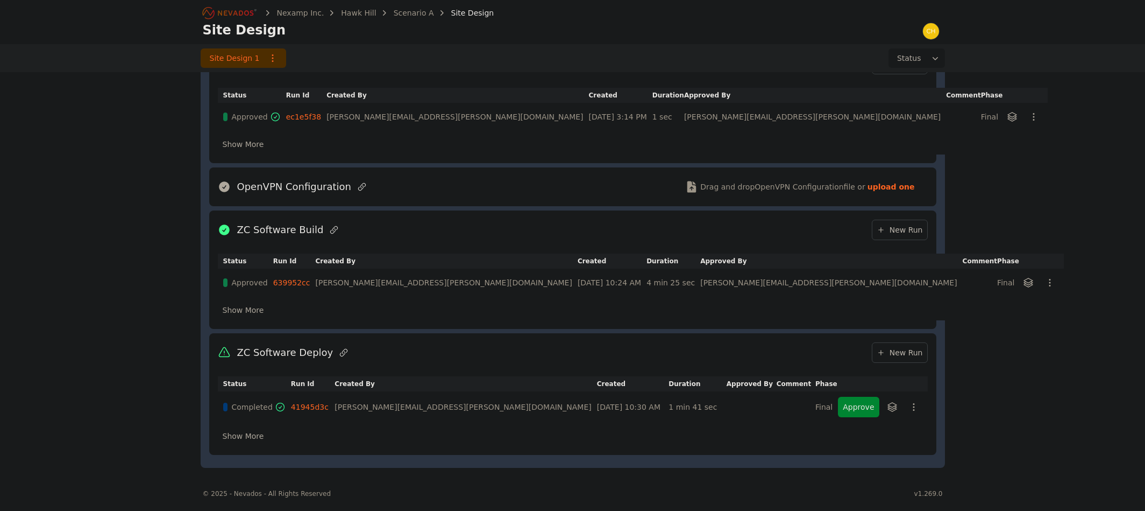
click at [855, 411] on button "Approve" at bounding box center [858, 407] width 41 height 20
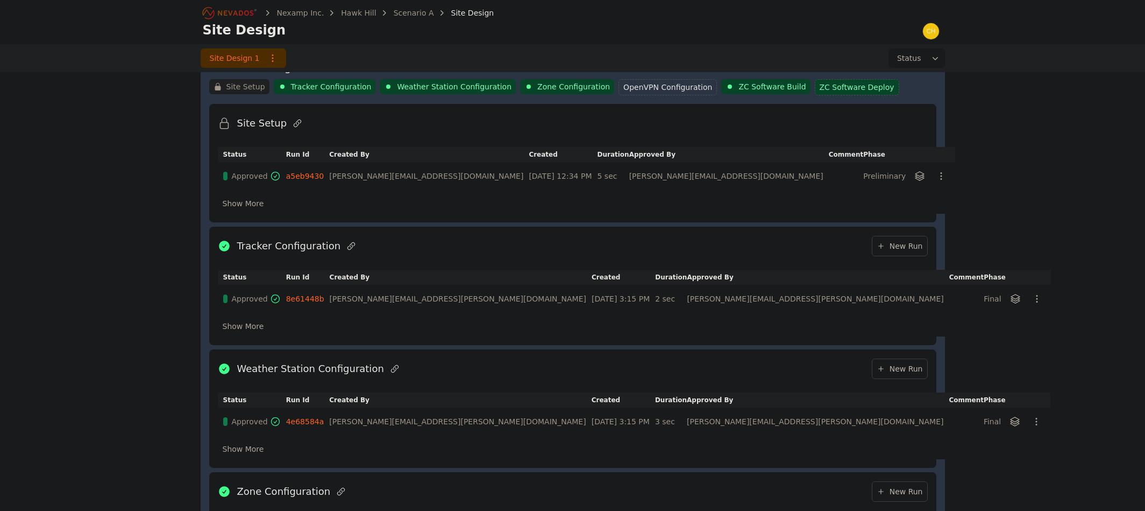
scroll to position [0, 0]
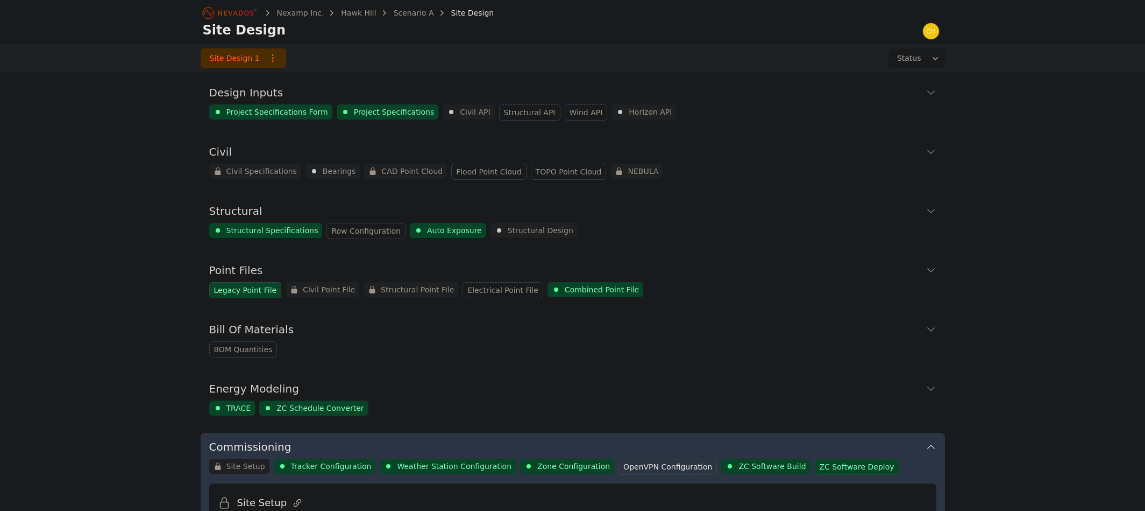
click at [217, 9] on icon "Breadcrumb" at bounding box center [230, 12] width 59 height 17
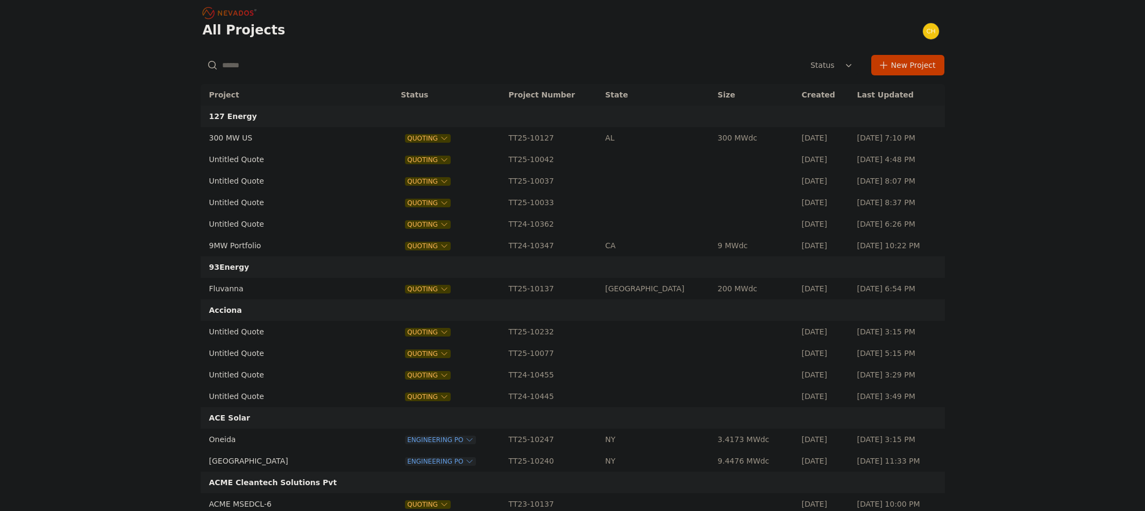
click at [273, 69] on input "text" at bounding box center [321, 64] width 241 height 19
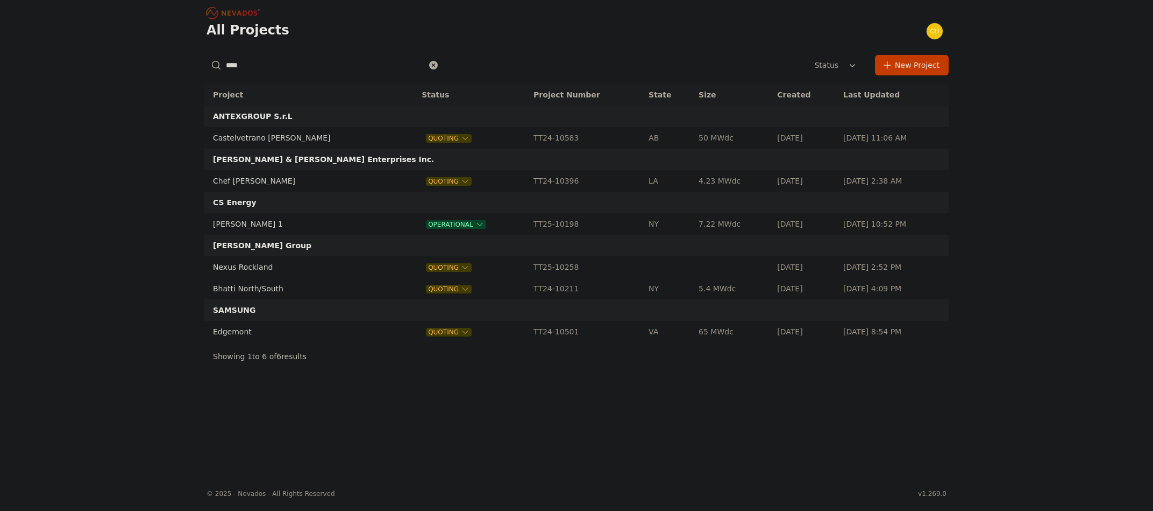
type input "****"
click at [223, 229] on td "Montgomery 1" at bounding box center [302, 224] width 196 height 22
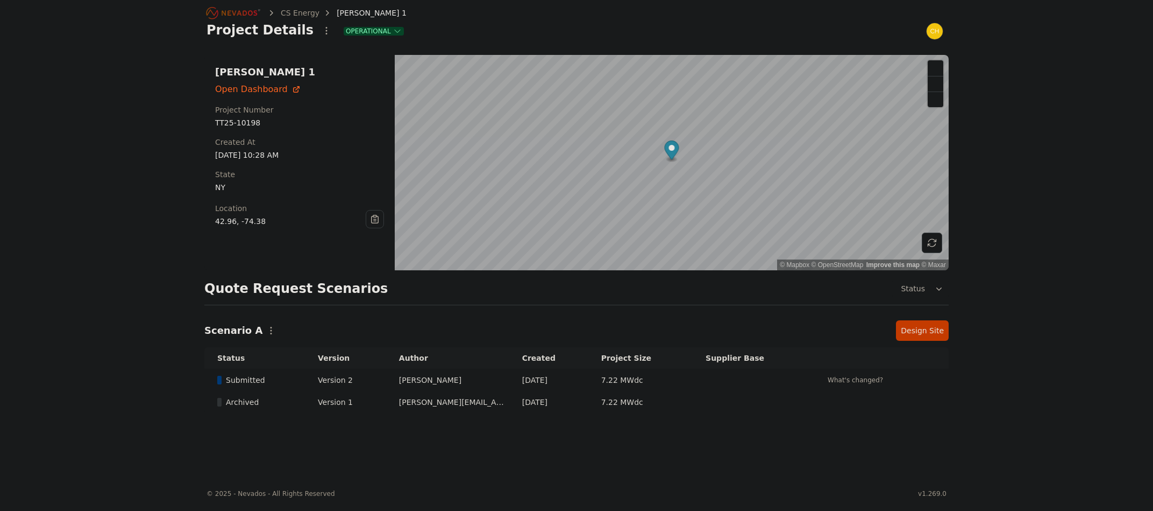
click at [930, 329] on link "Design Site" at bounding box center [922, 330] width 53 height 20
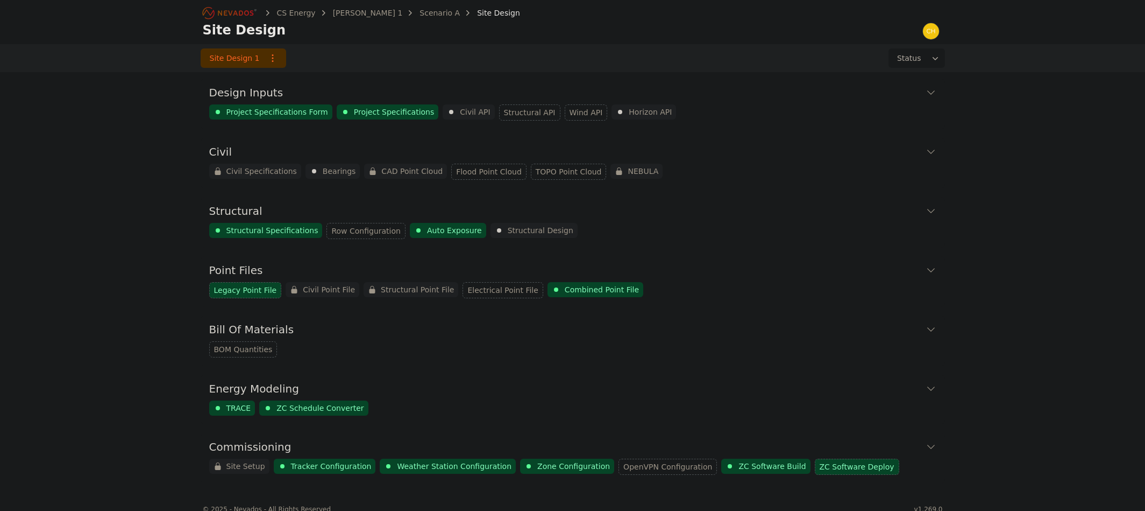
scroll to position [16, 0]
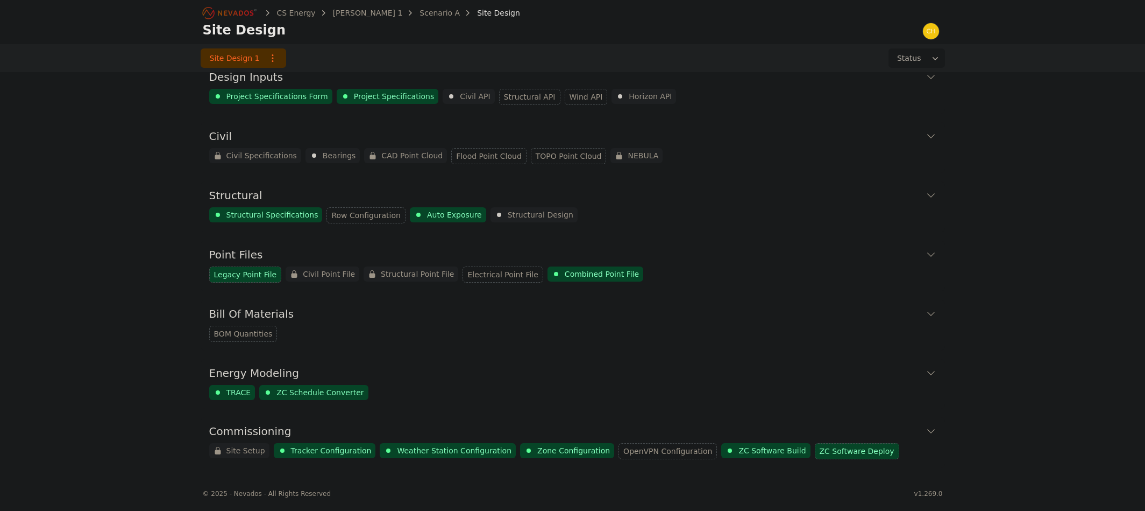
click at [930, 428] on icon at bounding box center [931, 431] width 11 height 11
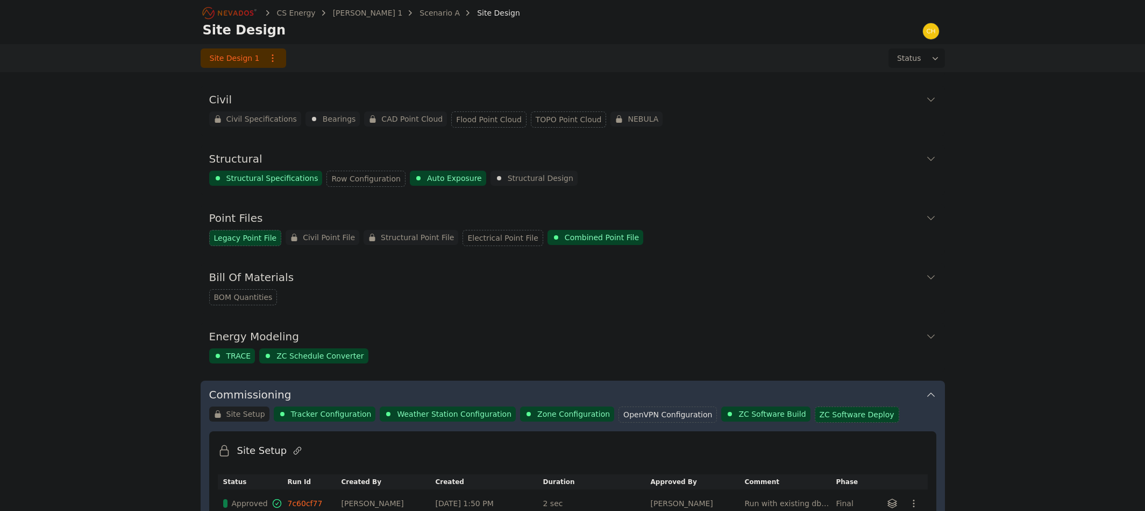
scroll to position [54, 0]
click at [216, 12] on icon "Breadcrumb" at bounding box center [230, 12] width 59 height 17
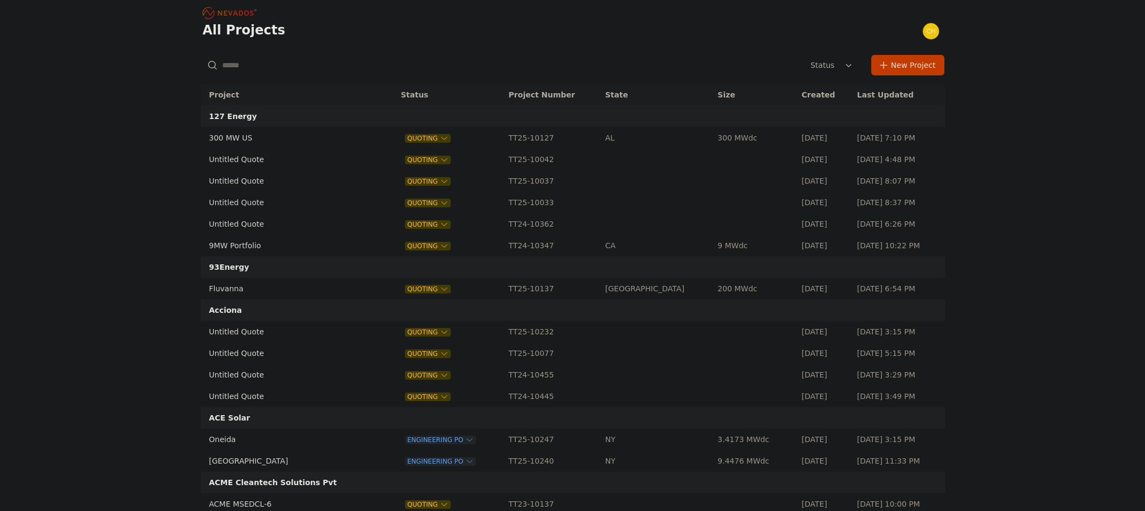
click at [264, 66] on input "text" at bounding box center [321, 64] width 241 height 19
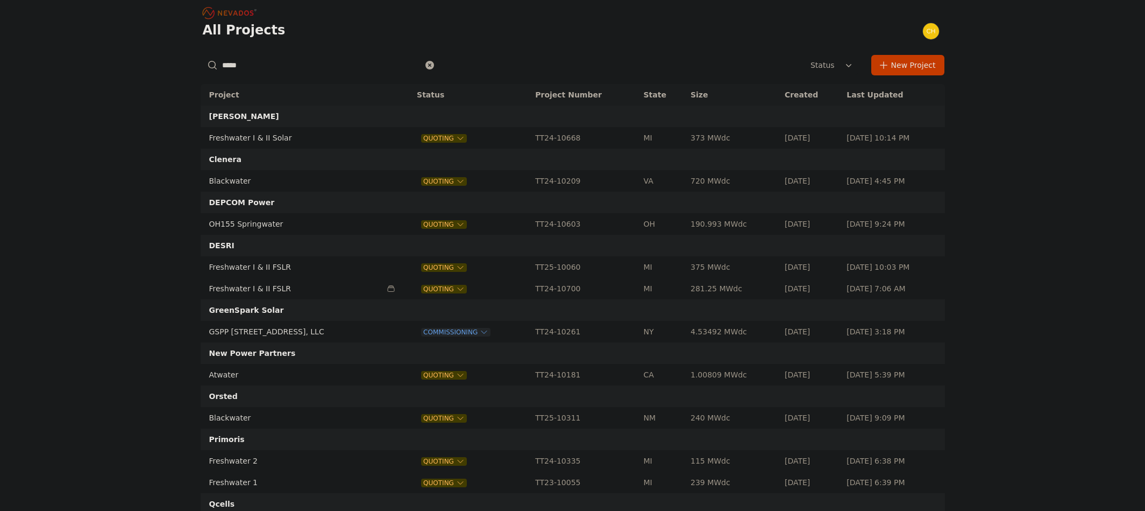
type input "*****"
click at [265, 328] on td "GSPP 13759 Waterport Carlton Road, LLC" at bounding box center [291, 332] width 181 height 22
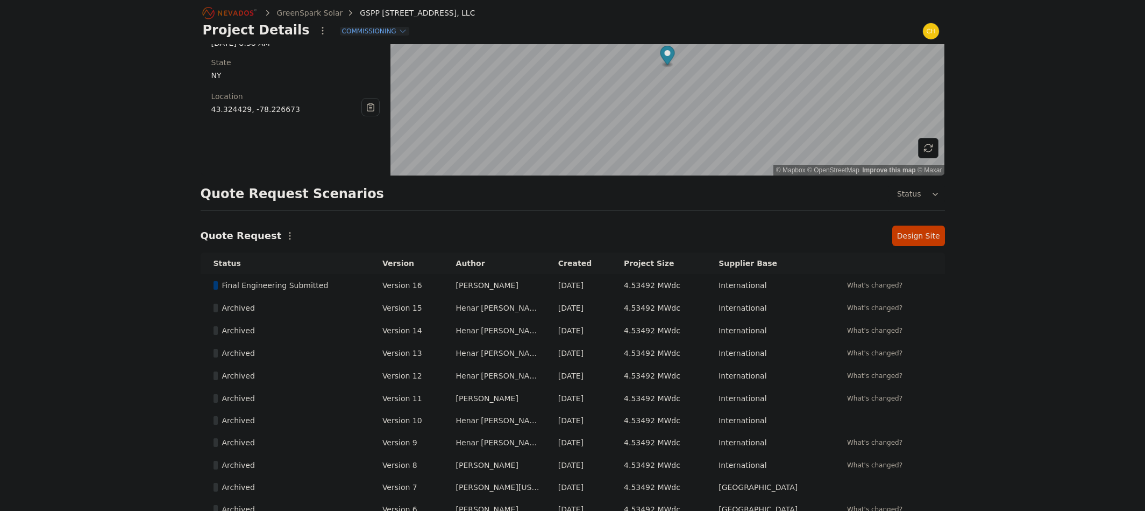
scroll to position [161, 0]
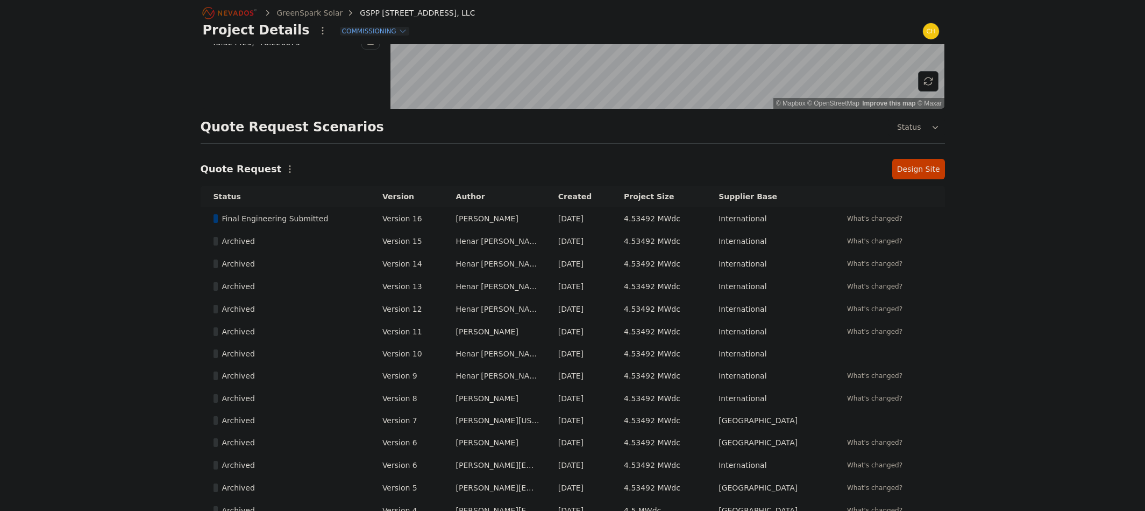
click at [904, 165] on link "Design Site" at bounding box center [919, 169] width 53 height 20
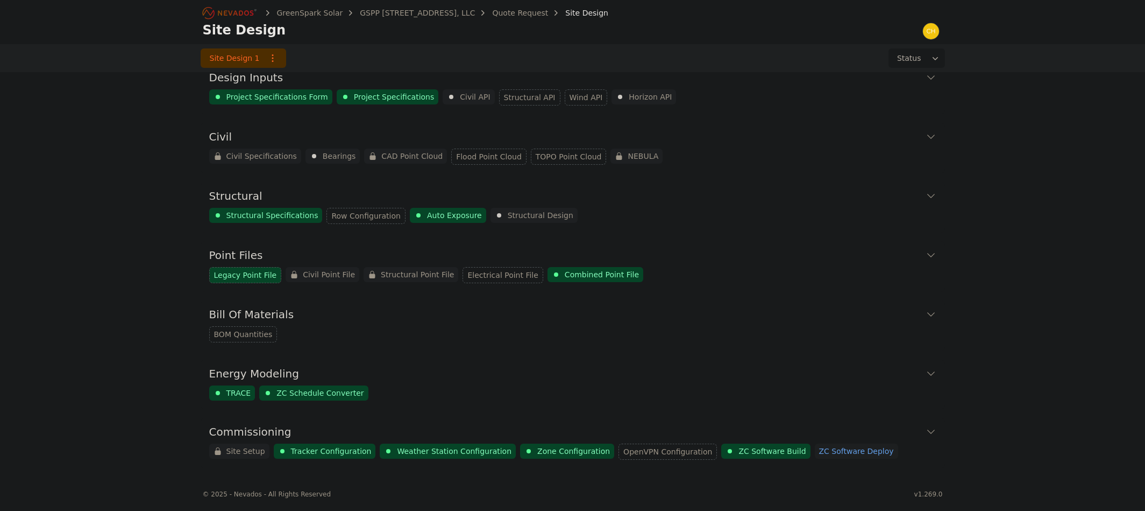
scroll to position [16, 0]
click at [930, 433] on icon at bounding box center [931, 431] width 11 height 11
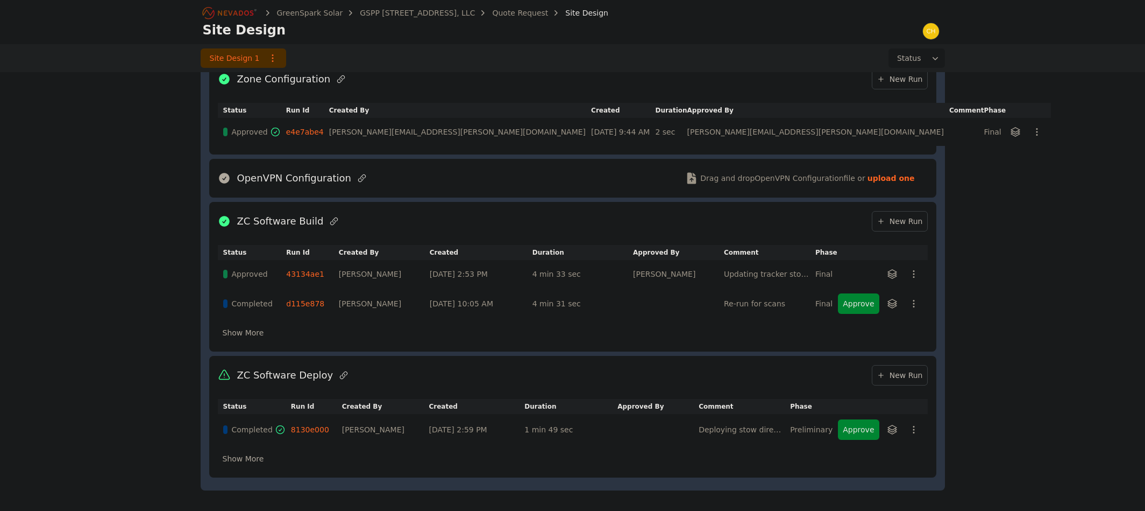
scroll to position [790, 0]
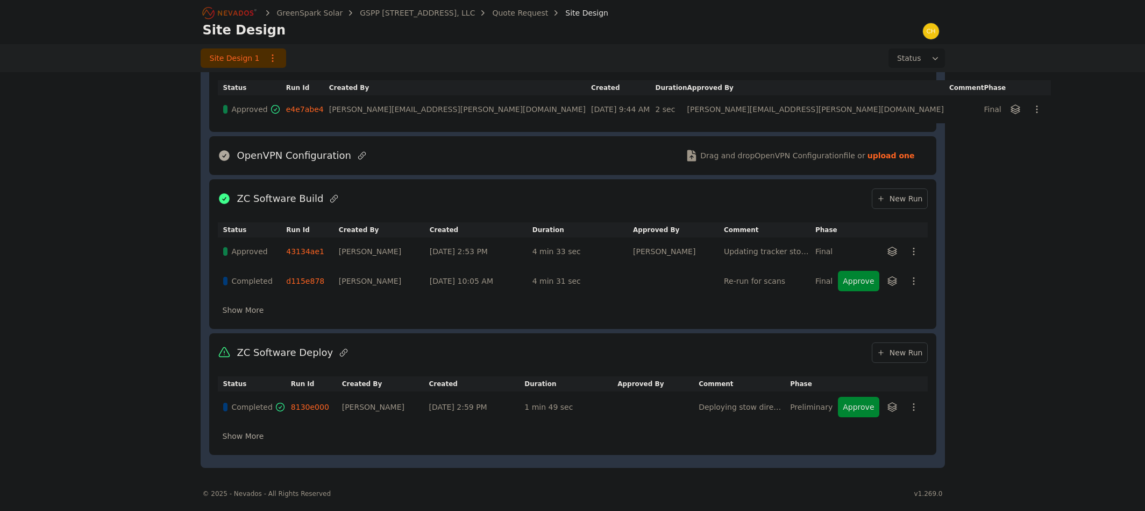
click at [850, 404] on button "Approve" at bounding box center [858, 407] width 41 height 20
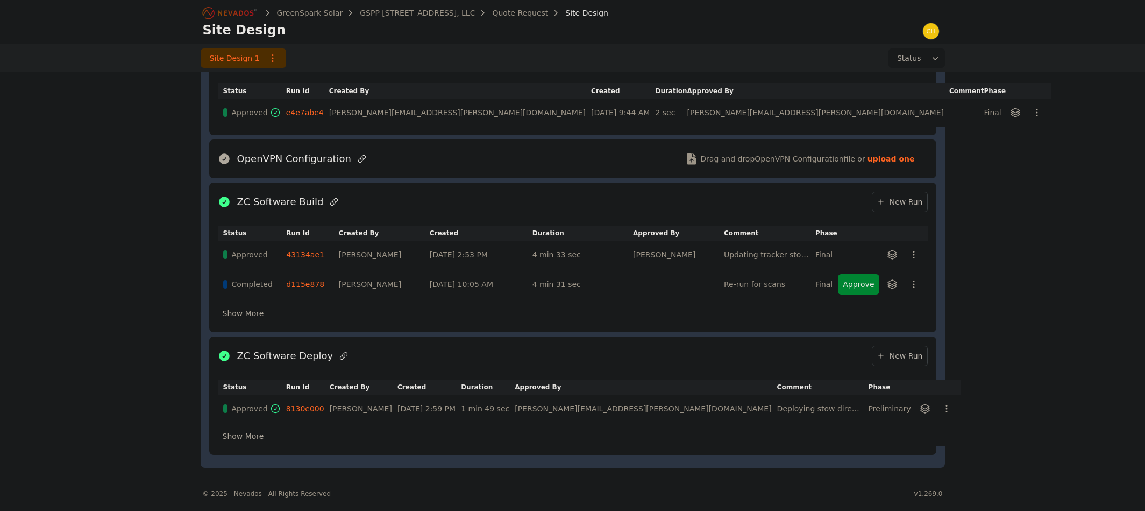
scroll to position [787, 0]
click at [914, 286] on icon "button" at bounding box center [914, 284] width 11 height 11
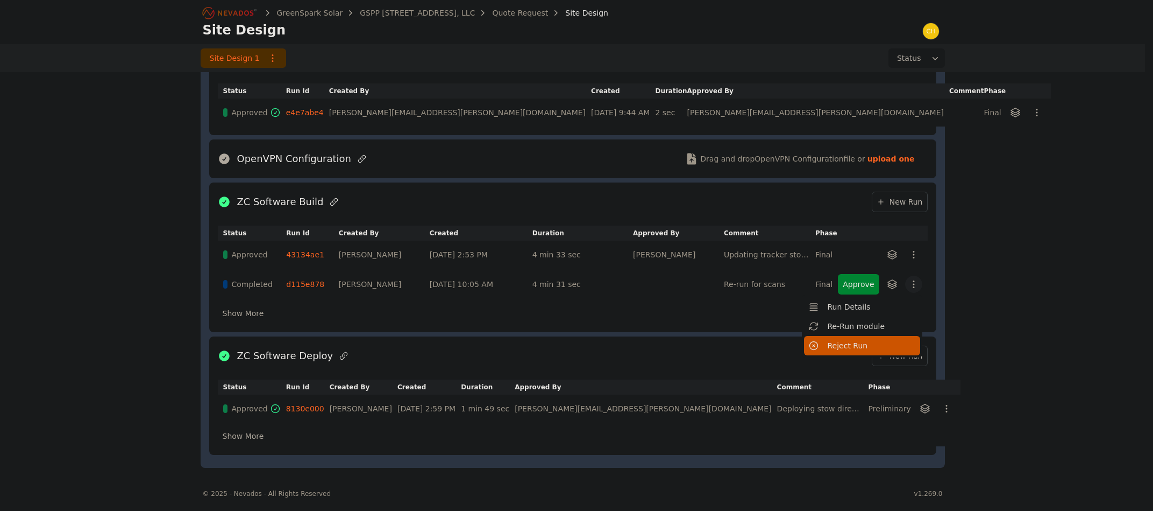
click at [868, 343] on button "Reject Run" at bounding box center [862, 345] width 116 height 19
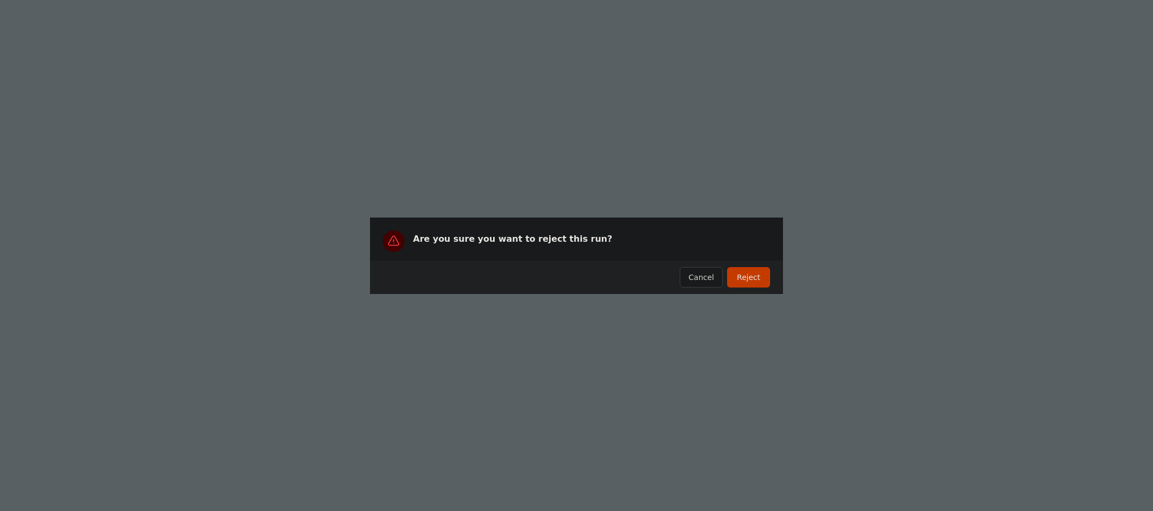
click at [756, 282] on button "Reject" at bounding box center [748, 277] width 43 height 20
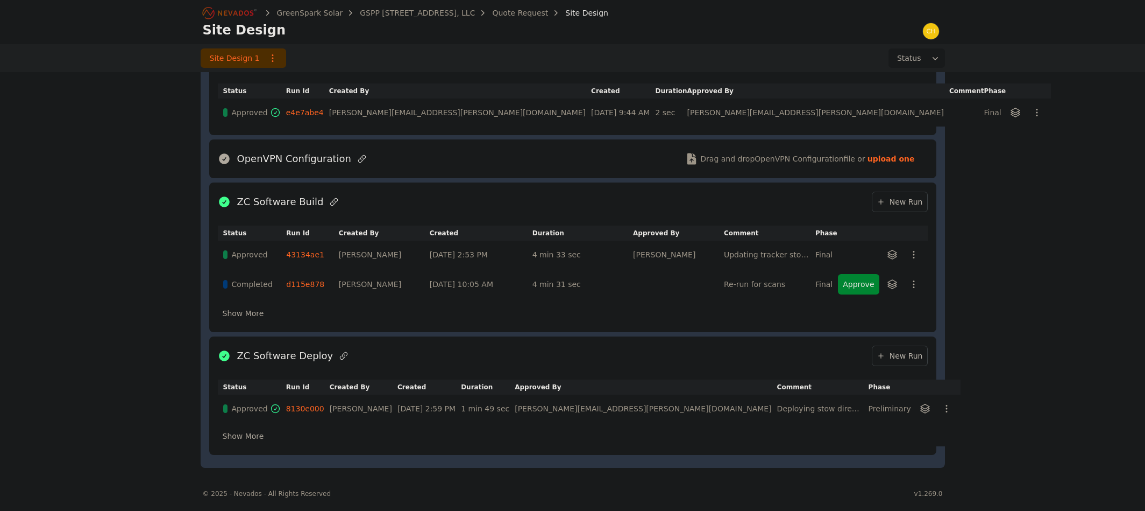
drag, startPoint x: 1053, startPoint y: 250, endPoint x: 1070, endPoint y: 248, distance: 17.4
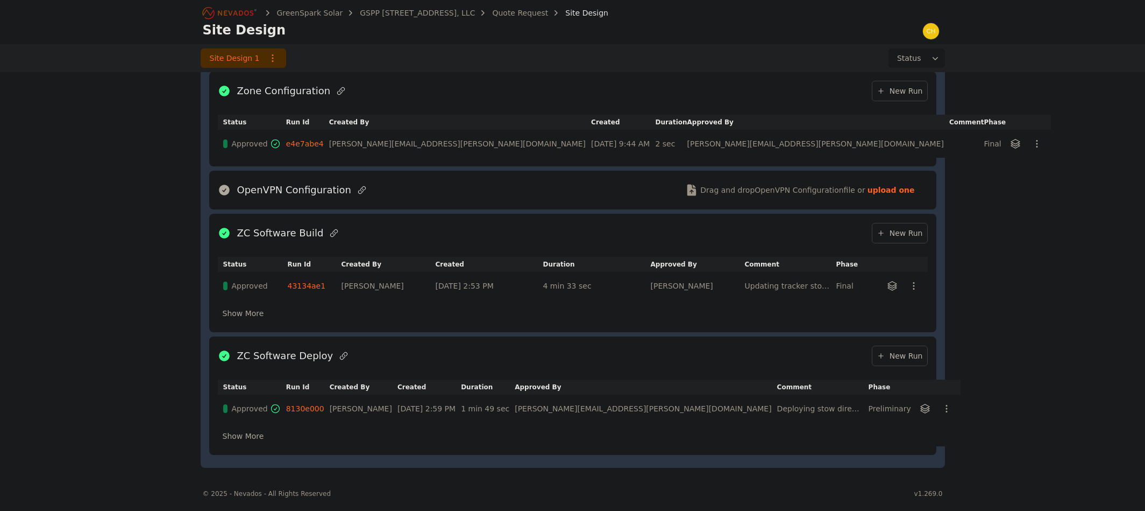
drag, startPoint x: 118, startPoint y: 265, endPoint x: 125, endPoint y: 271, distance: 8.8
drag, startPoint x: 112, startPoint y: 159, endPoint x: 221, endPoint y: 86, distance: 131.0
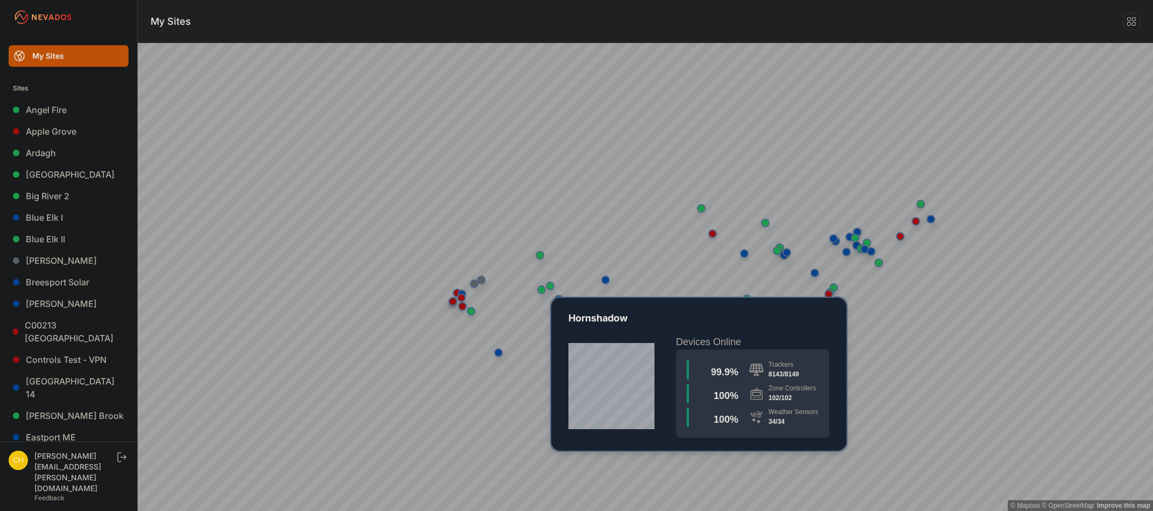
click at [554, 286] on div "Map marker" at bounding box center [550, 285] width 9 height 9
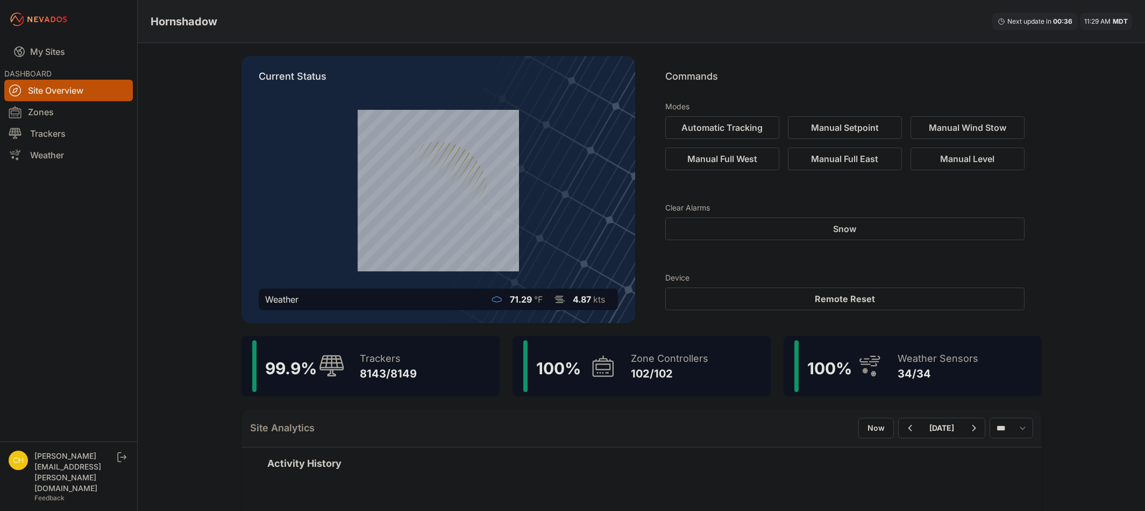
click at [600, 370] on icon at bounding box center [603, 366] width 15 height 6
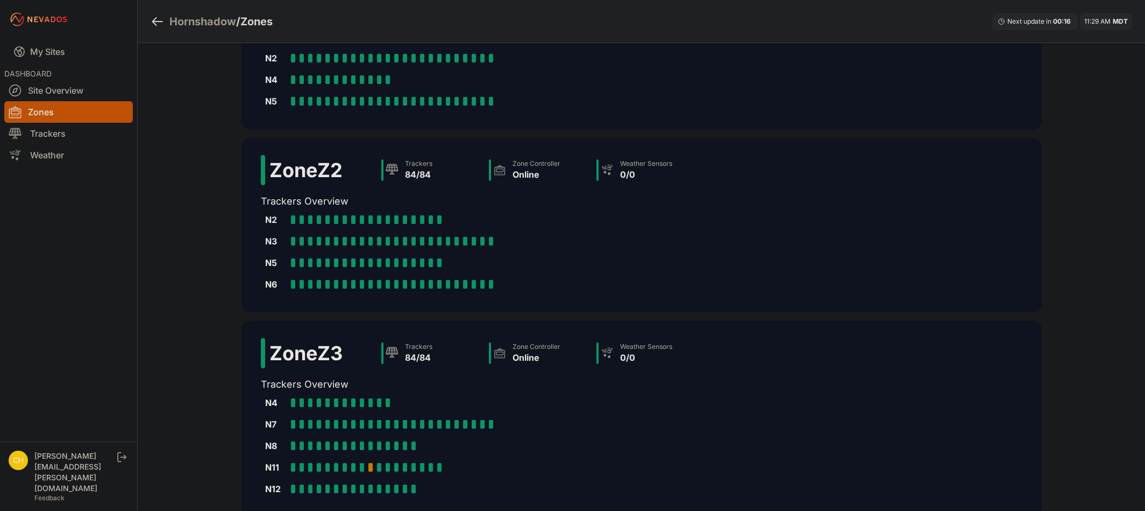
scroll to position [390, 0]
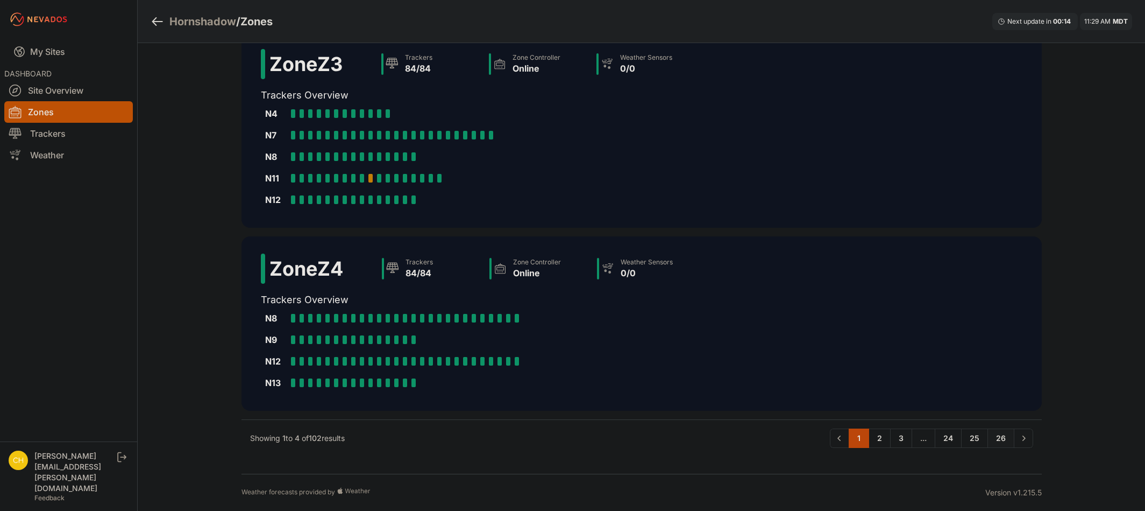
click at [998, 433] on link "26" at bounding box center [1001, 437] width 27 height 19
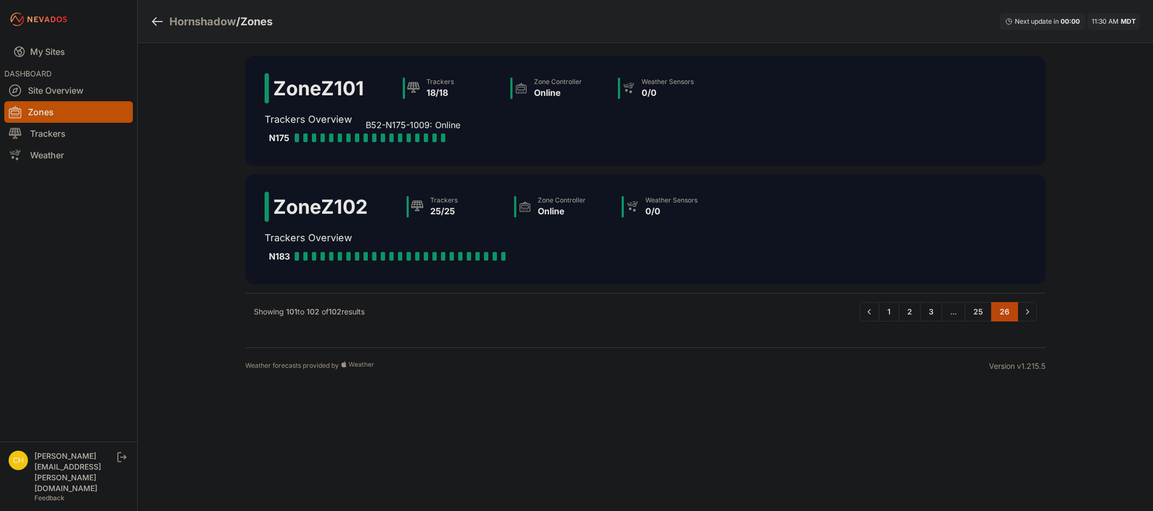
click at [367, 138] on div at bounding box center [366, 137] width 4 height 9
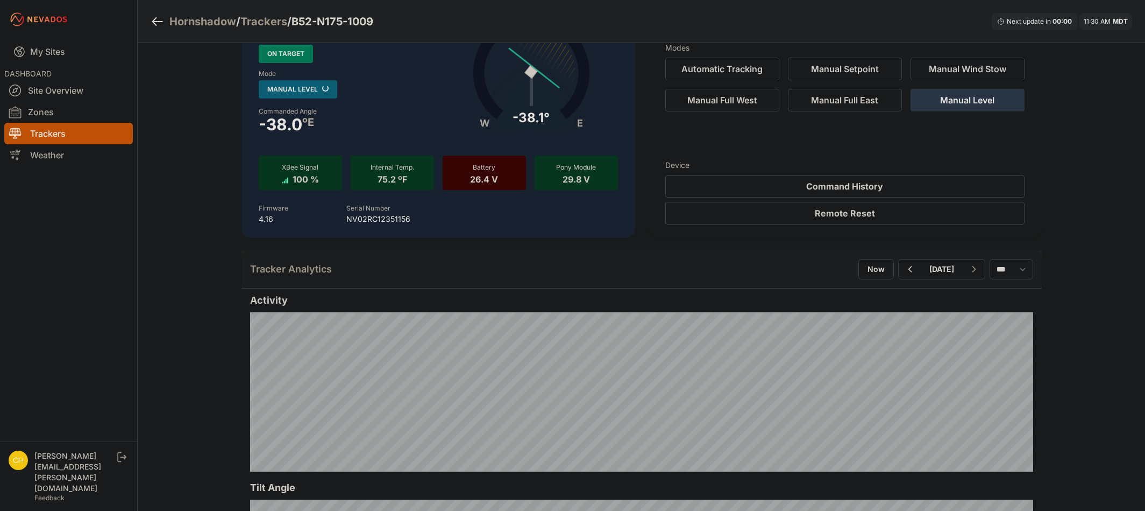
scroll to position [54, 0]
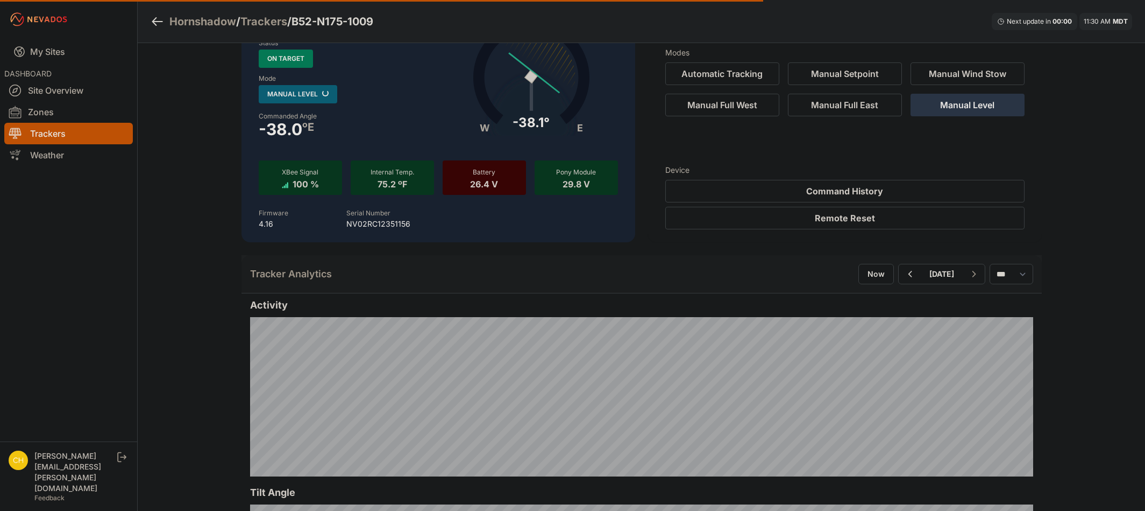
click at [36, 131] on link "Trackers" at bounding box center [68, 134] width 129 height 22
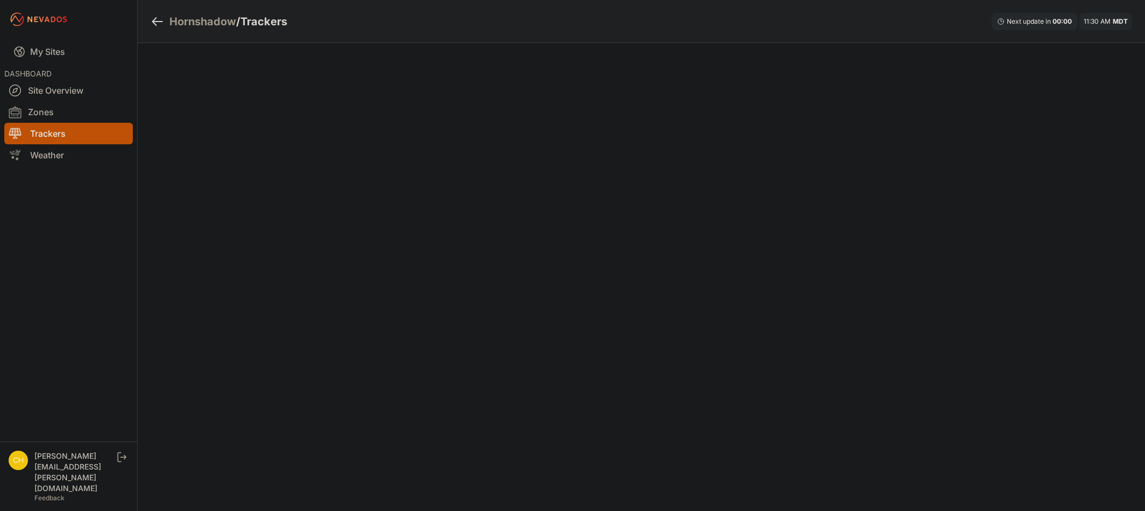
click at [141, 194] on div "Hornshadow / Trackers Next update in 00 : 00 11:30 AM MDT Weather forecasts pro…" at bounding box center [572, 278] width 1145 height 556
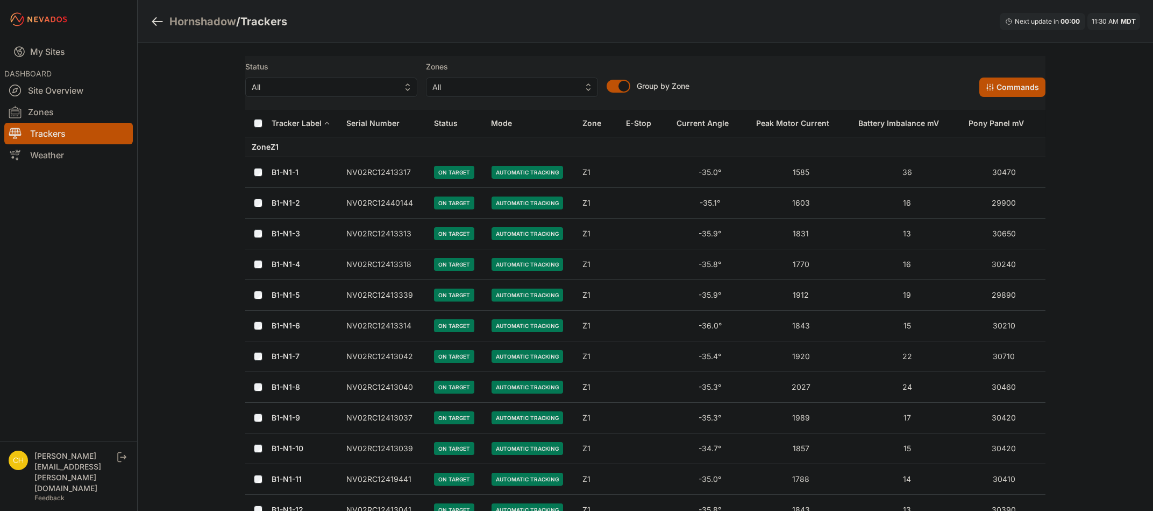
click at [560, 89] on span "All" at bounding box center [505, 87] width 144 height 13
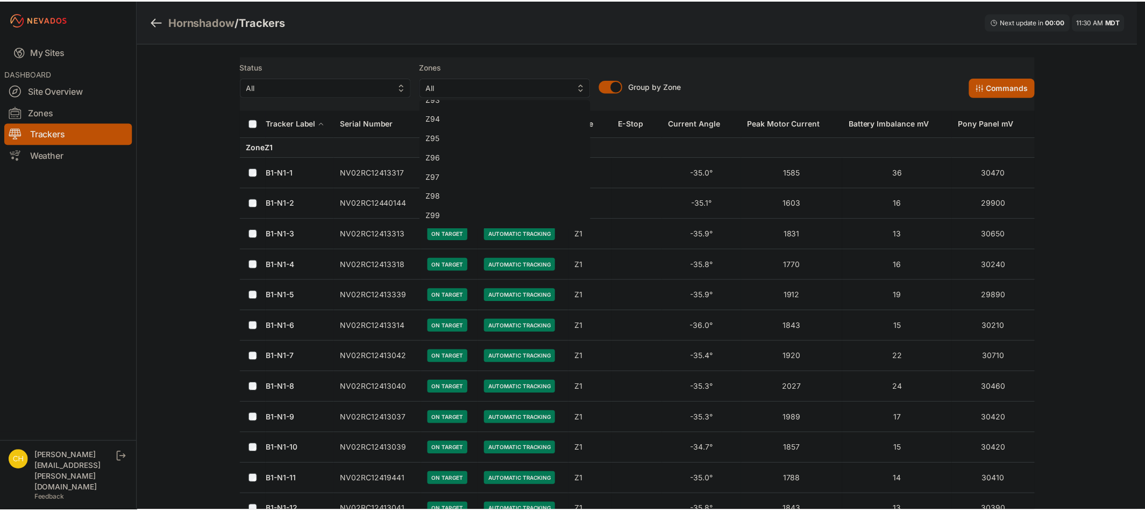
scroll to position [1851, 0]
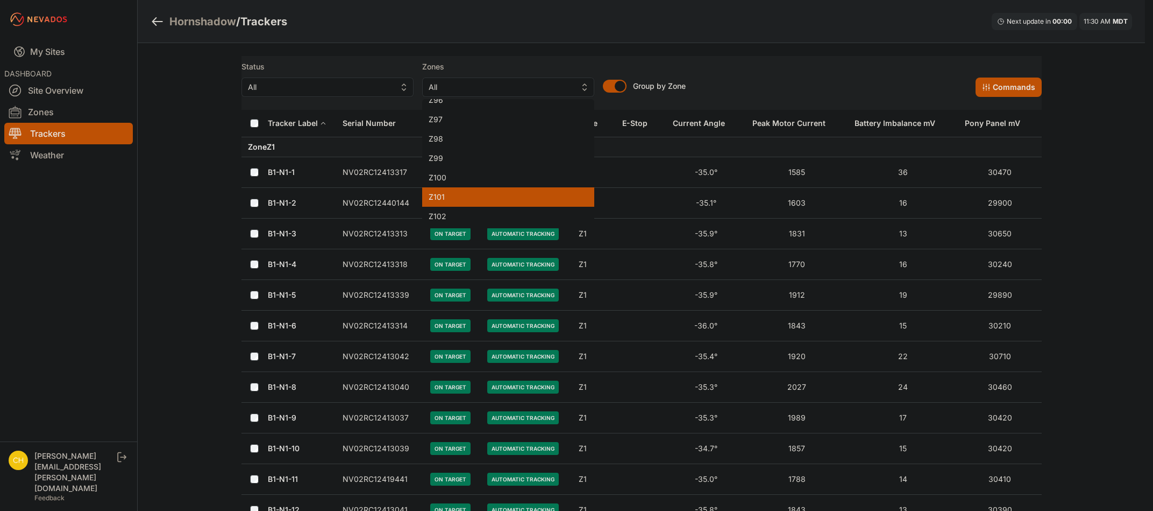
click at [451, 198] on span "Z101" at bounding box center [502, 197] width 146 height 11
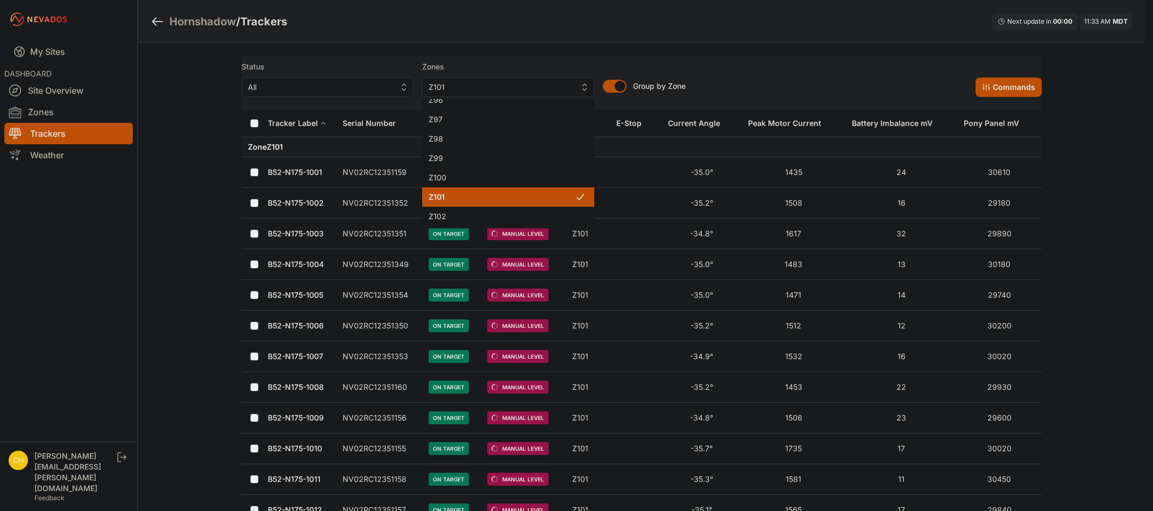
click at [173, 79] on div "Hornshadow / Trackers Next update in 00 : 00 11:33 AM MDT Status All Zones Z101…" at bounding box center [572, 408] width 1145 height 817
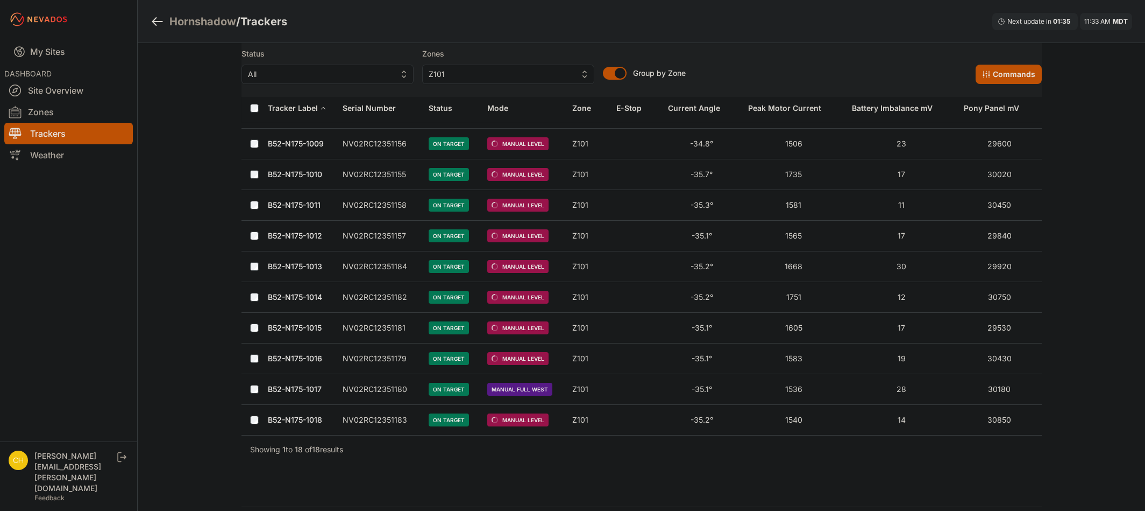
scroll to position [307, 0]
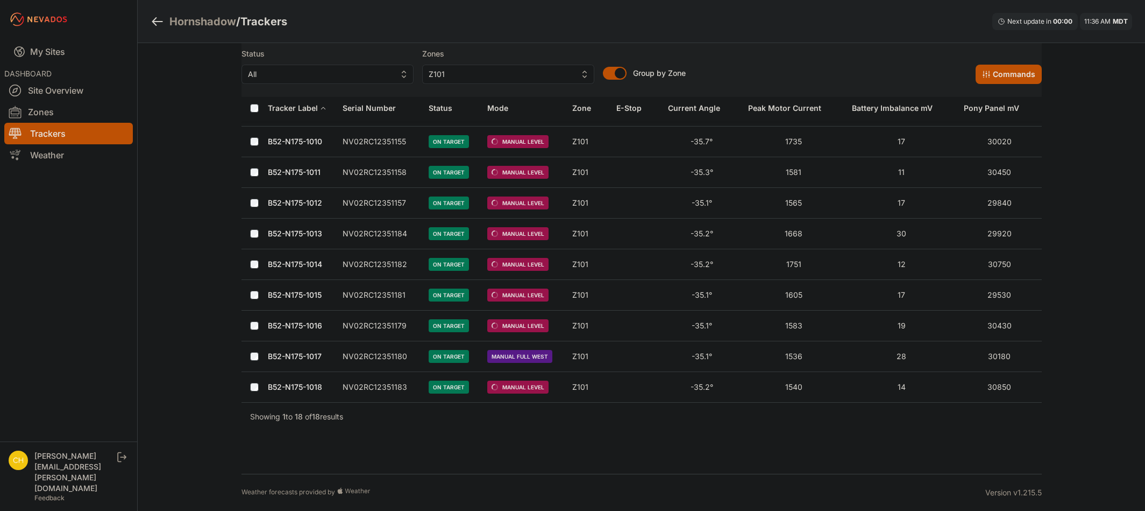
click at [202, 469] on div "Hornshadow / Trackers Next update in 00 : 00 11:36 AM MDT Status All Zones Z101…" at bounding box center [572, 101] width 1145 height 817
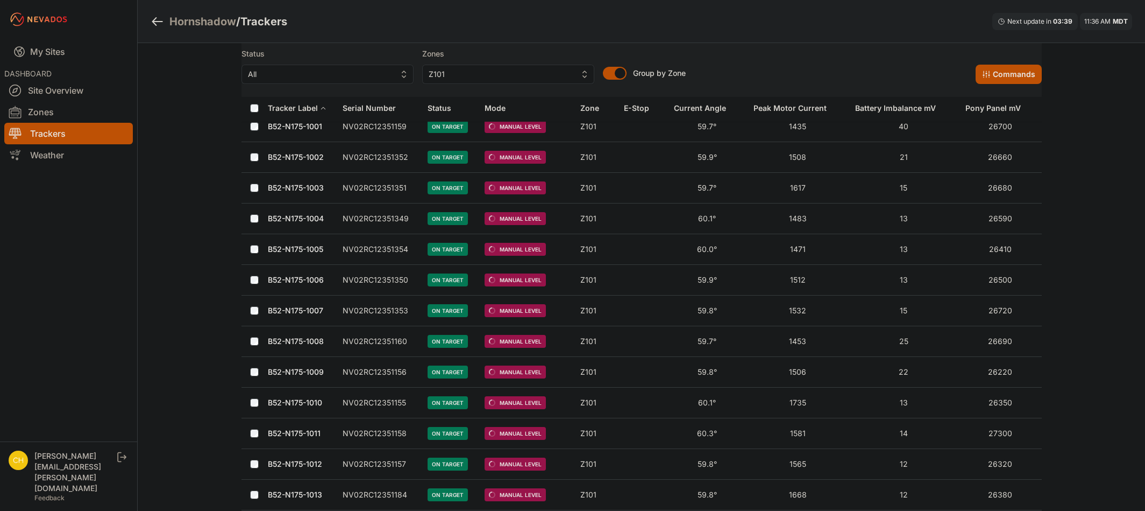
scroll to position [46, 0]
click at [166, 164] on div "Hornshadow / Trackers Next update in 01 : 30 11:38 AM MDT Status All Zones Z101…" at bounding box center [572, 362] width 1145 height 817
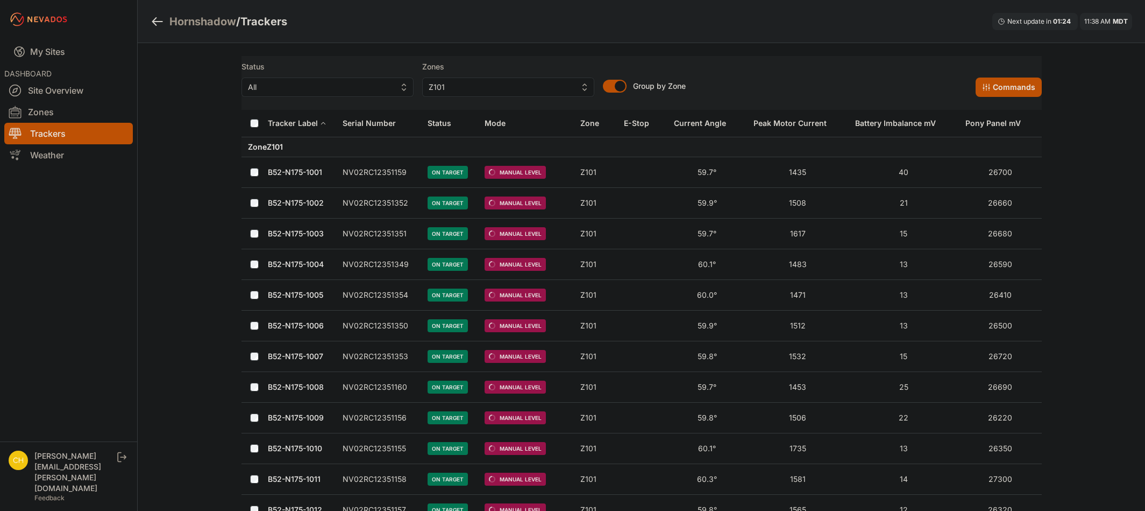
scroll to position [46, 0]
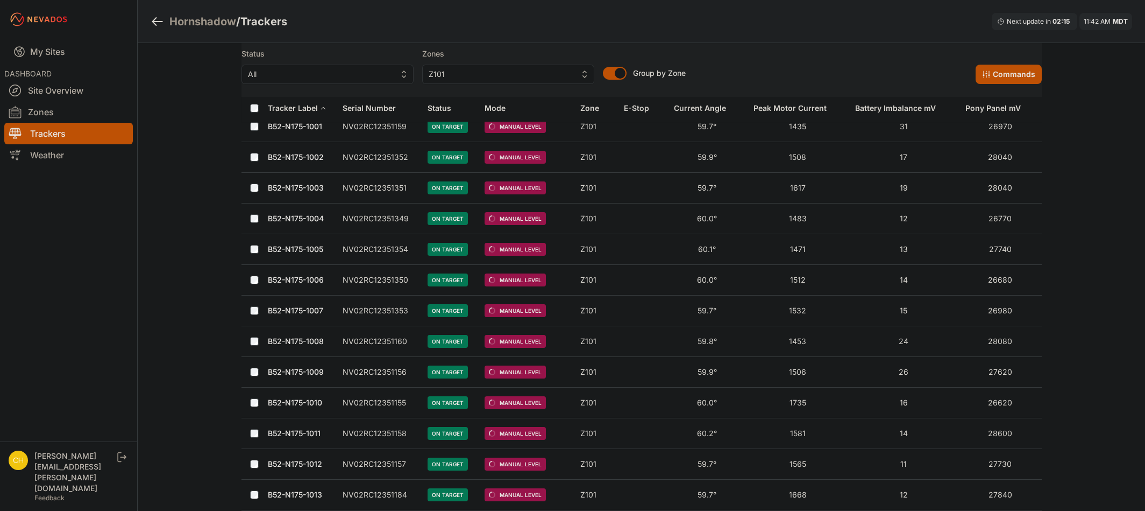
scroll to position [46, 0]
